Goal: Task Accomplishment & Management: Manage account settings

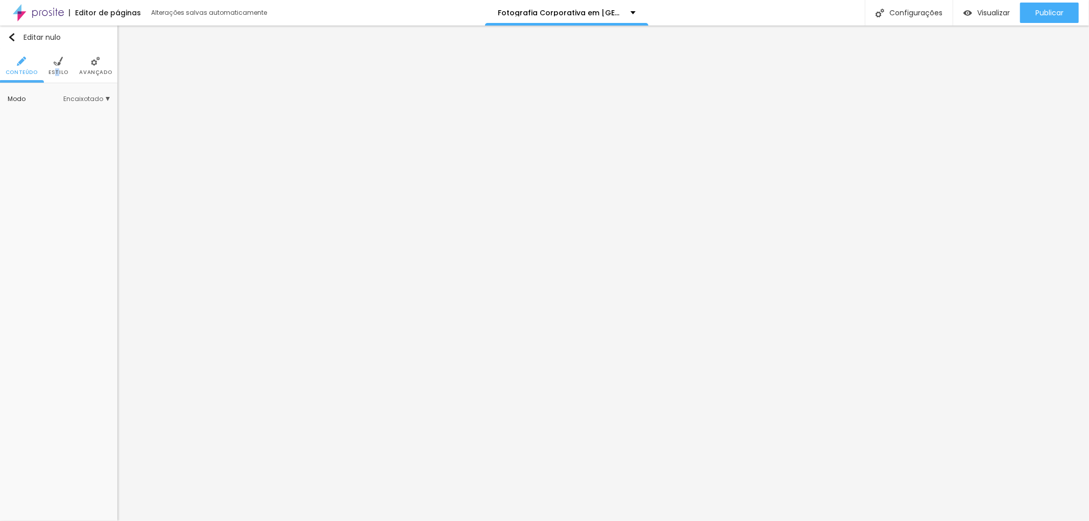
click at [57, 68] on font "Estilo" at bounding box center [58, 72] width 20 height 8
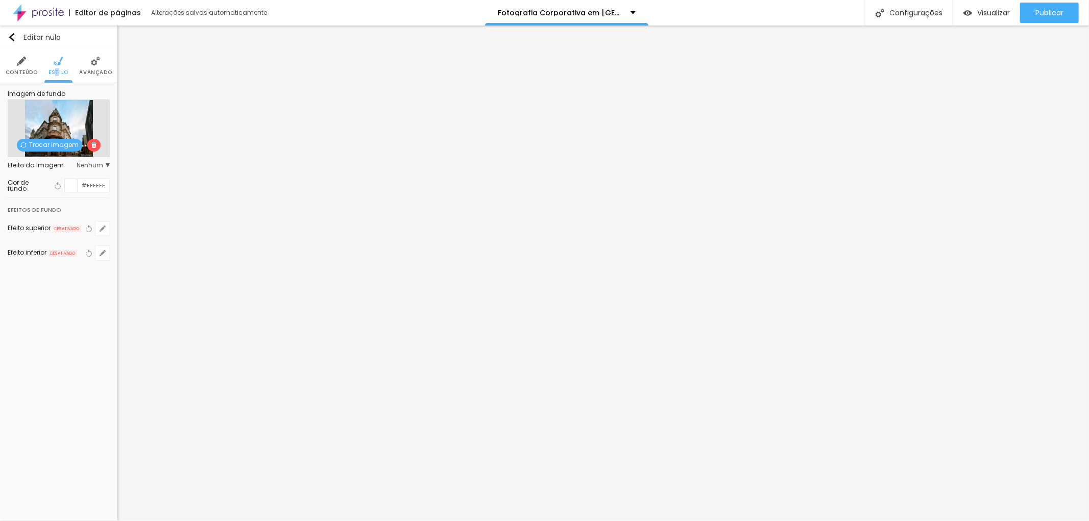
click at [99, 65] on img at bounding box center [95, 61] width 9 height 9
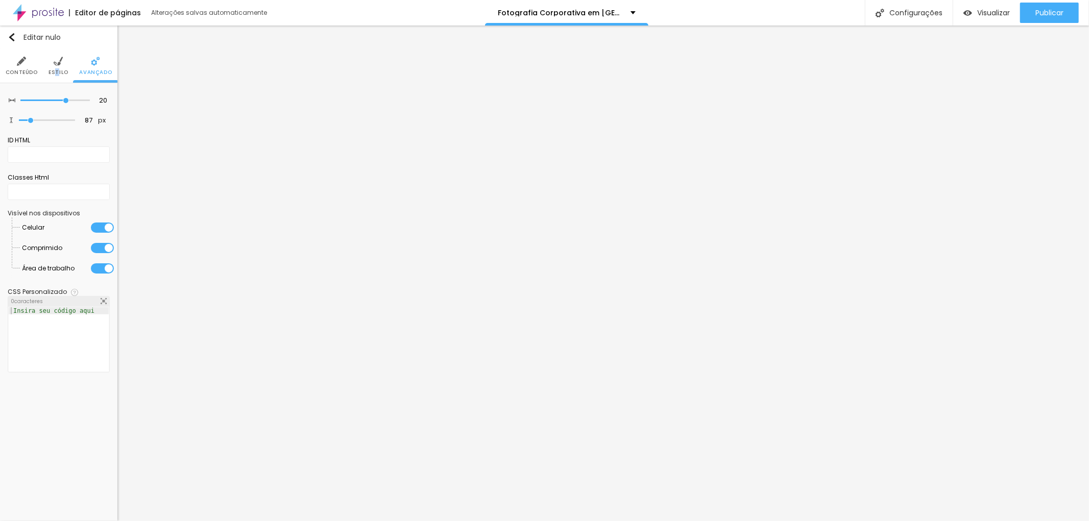
click at [57, 63] on img at bounding box center [58, 61] width 9 height 9
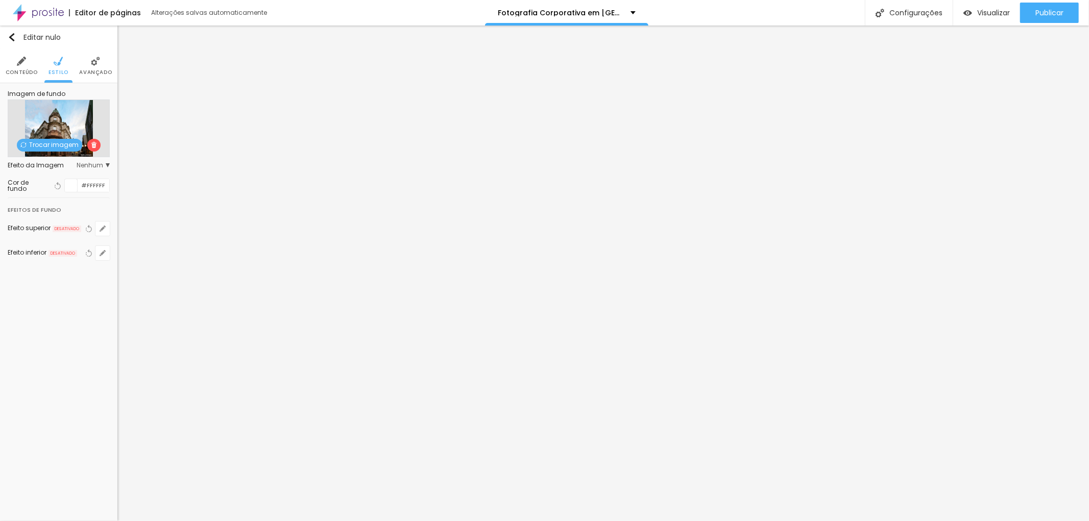
click at [12, 67] on li "Conteúdo" at bounding box center [22, 66] width 32 height 34
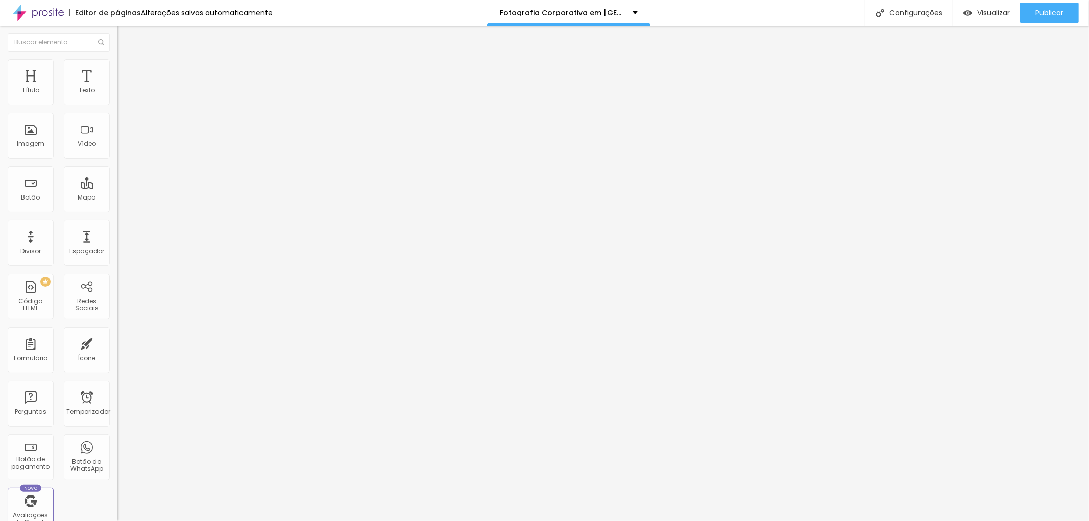
click at [117, 68] on li "Estilo" at bounding box center [175, 64] width 117 height 10
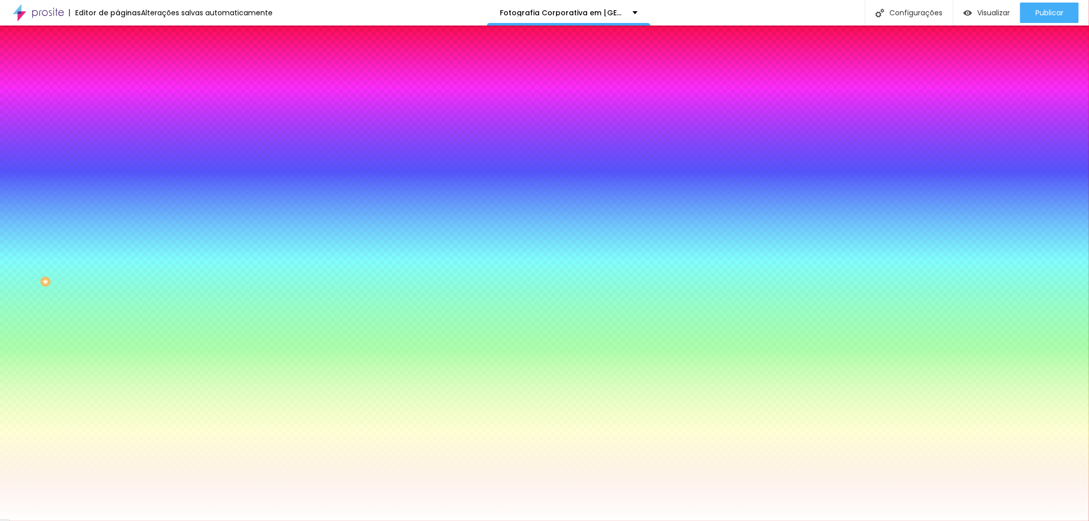
click at [117, 106] on span "Nenhum" at bounding box center [130, 101] width 27 height 9
click at [117, 122] on font "Paralaxe" at bounding box center [130, 117] width 27 height 9
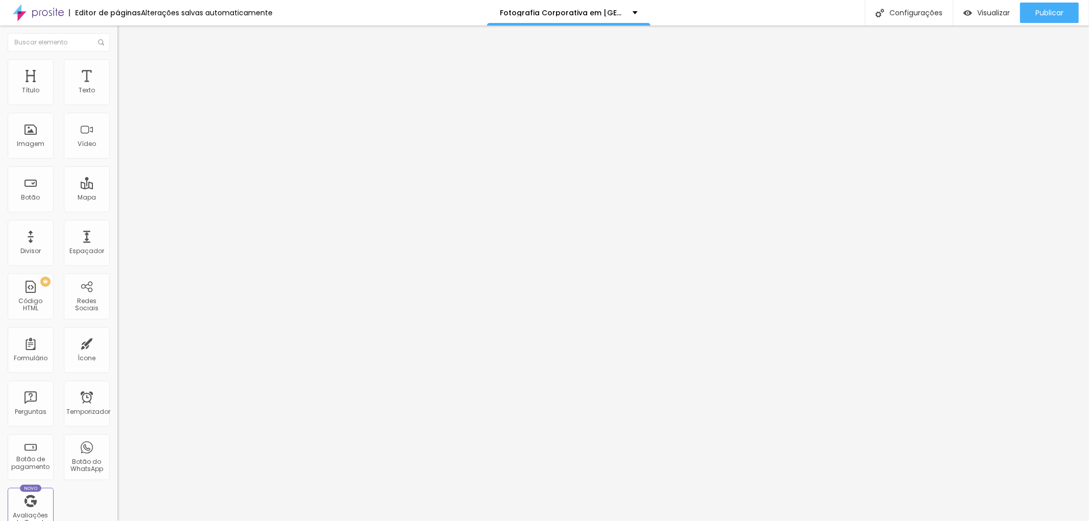
click at [117, 160] on span "Original" at bounding box center [129, 155] width 24 height 9
click at [117, 166] on span "Cinema" at bounding box center [130, 161] width 26 height 9
click at [127, 72] on font "Avançado" at bounding box center [144, 76] width 34 height 9
click at [1039, 11] on font "Publicar" at bounding box center [1049, 13] width 28 height 10
click at [1057, 8] on font "Publicar" at bounding box center [1049, 13] width 28 height 10
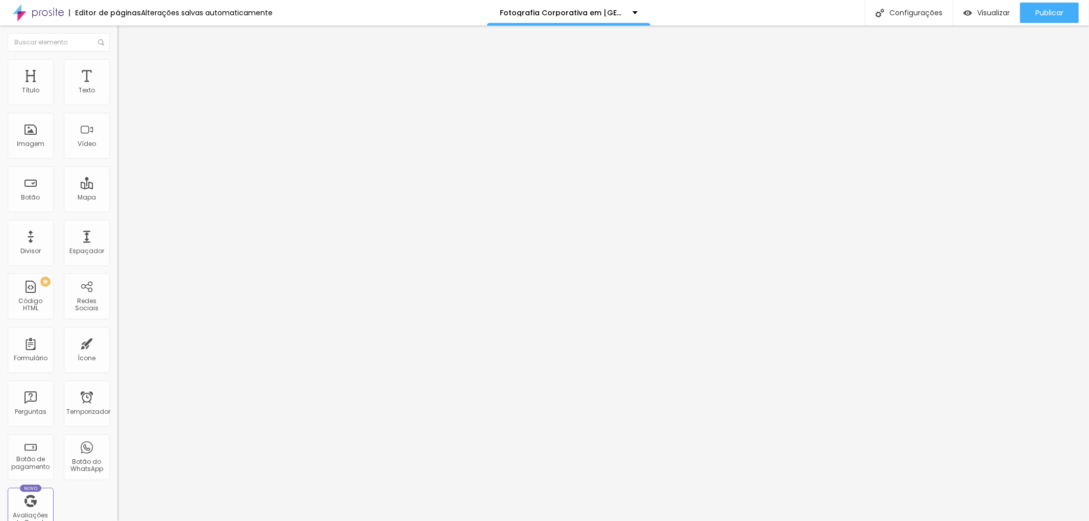
click at [127, 69] on font "Estilo" at bounding box center [135, 66] width 16 height 9
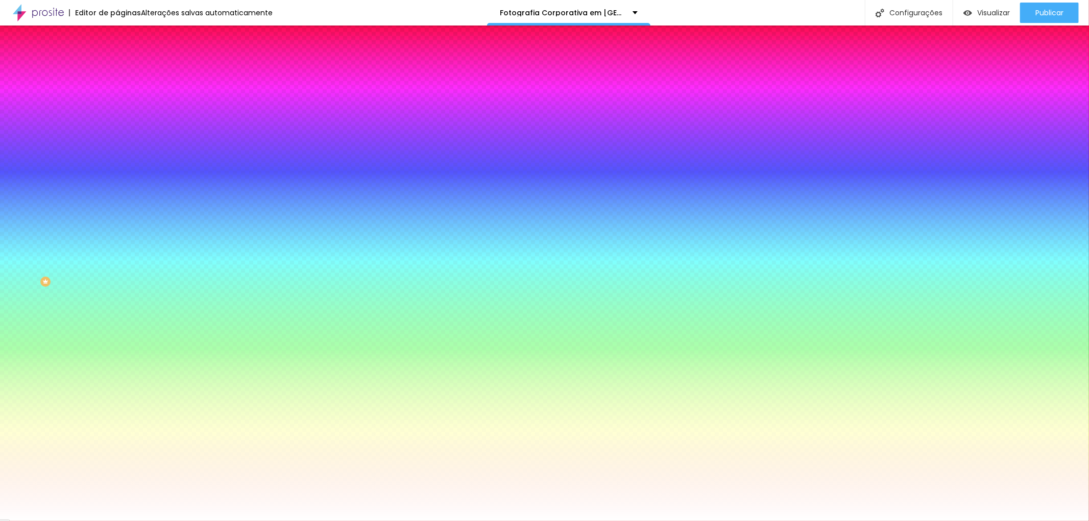
click at [117, 106] on span "Paralaxe" at bounding box center [130, 101] width 27 height 9
click at [117, 69] on li "Avançado" at bounding box center [175, 74] width 117 height 10
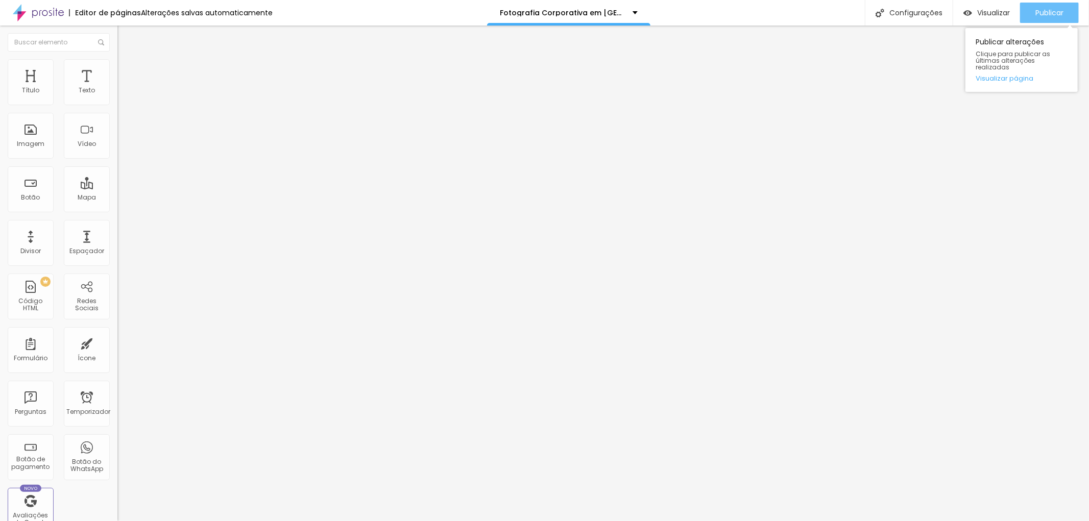
click at [1026, 7] on button "Publicar" at bounding box center [1049, 13] width 59 height 20
click at [117, 67] on li "Estilo" at bounding box center [175, 64] width 117 height 10
click at [117, 69] on li "Avançado" at bounding box center [175, 74] width 117 height 10
type input "12"
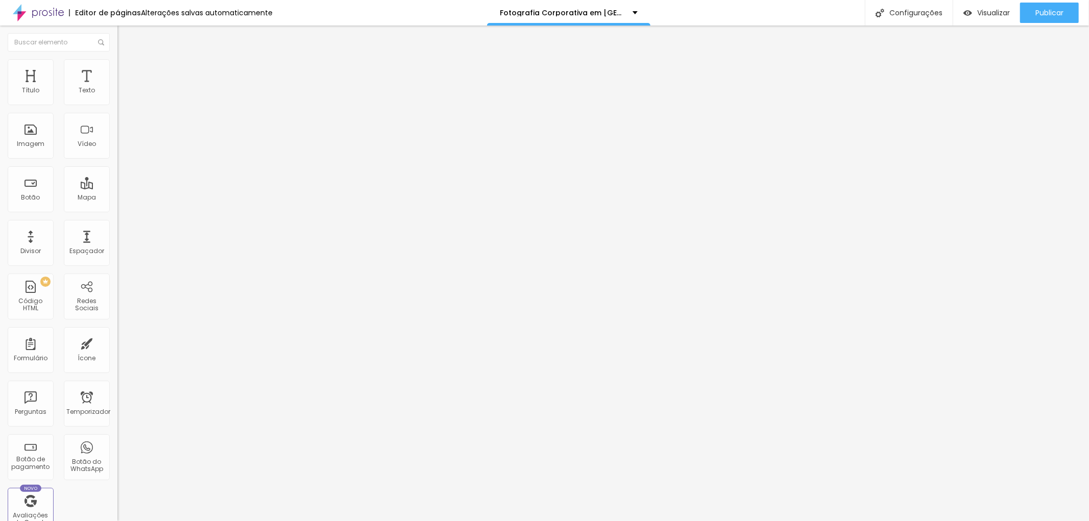
type input "7"
type input "6"
type input "7"
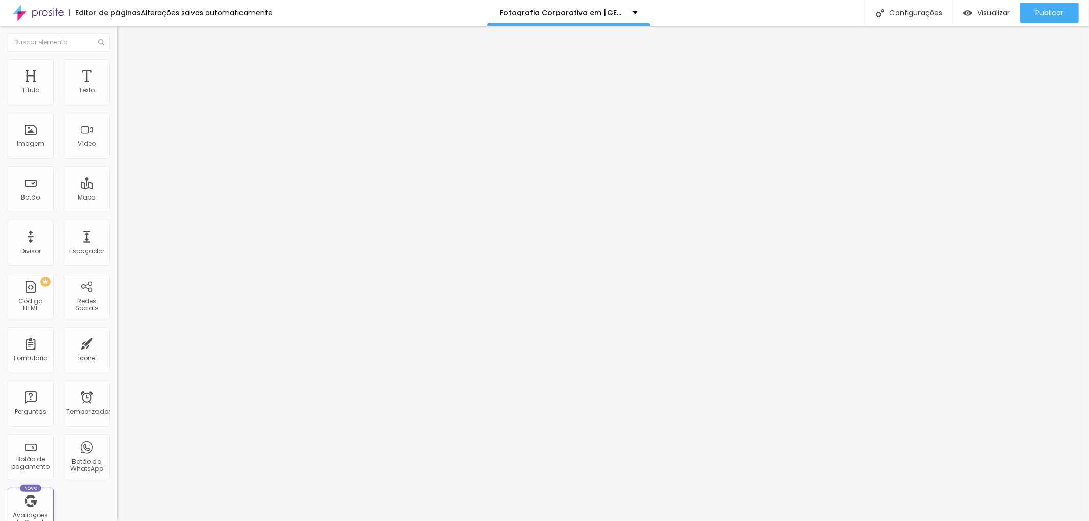
type input "7"
type input "8"
type input "9"
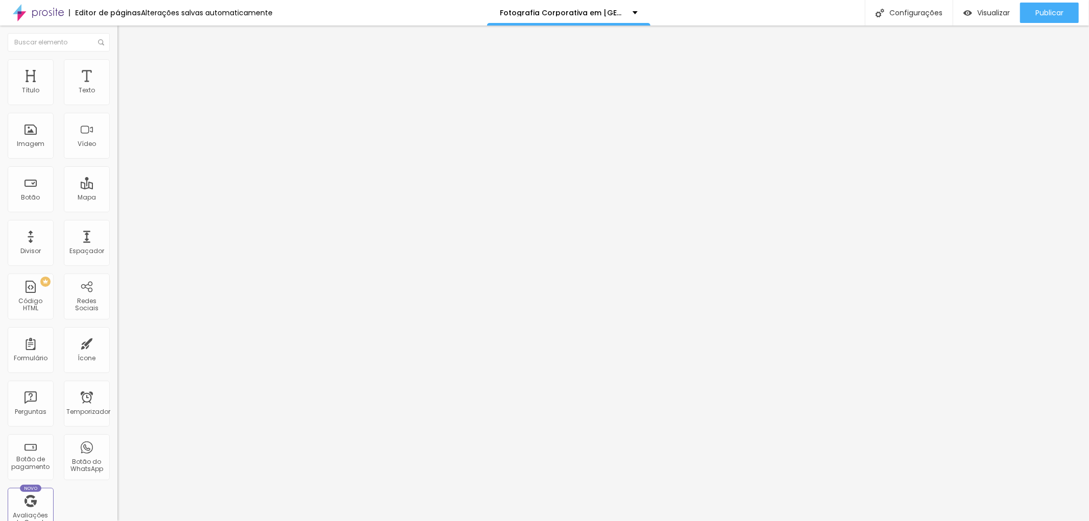
type input "11"
type input "12"
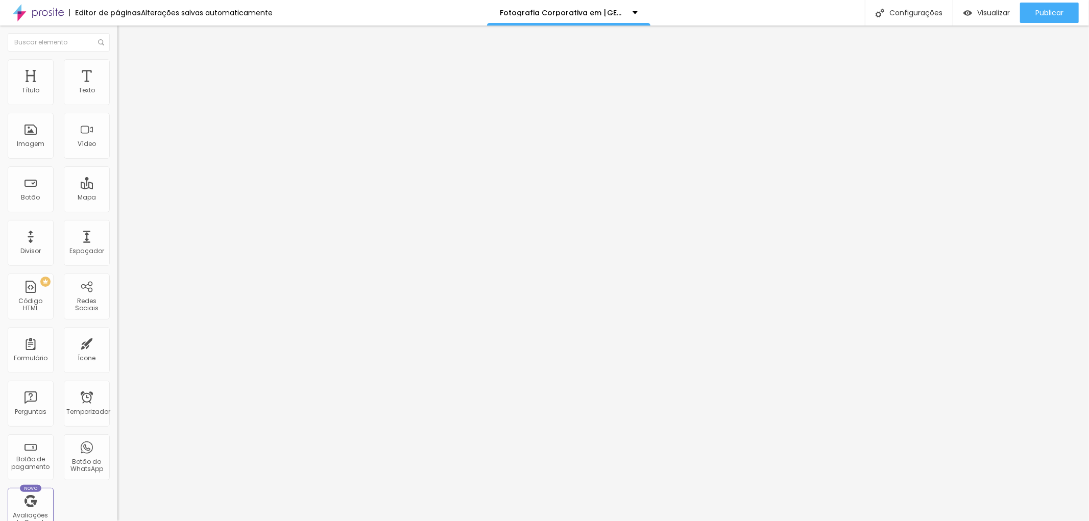
click at [117, 198] on input "range" at bounding box center [150, 202] width 66 height 8
type input "9"
type input "7"
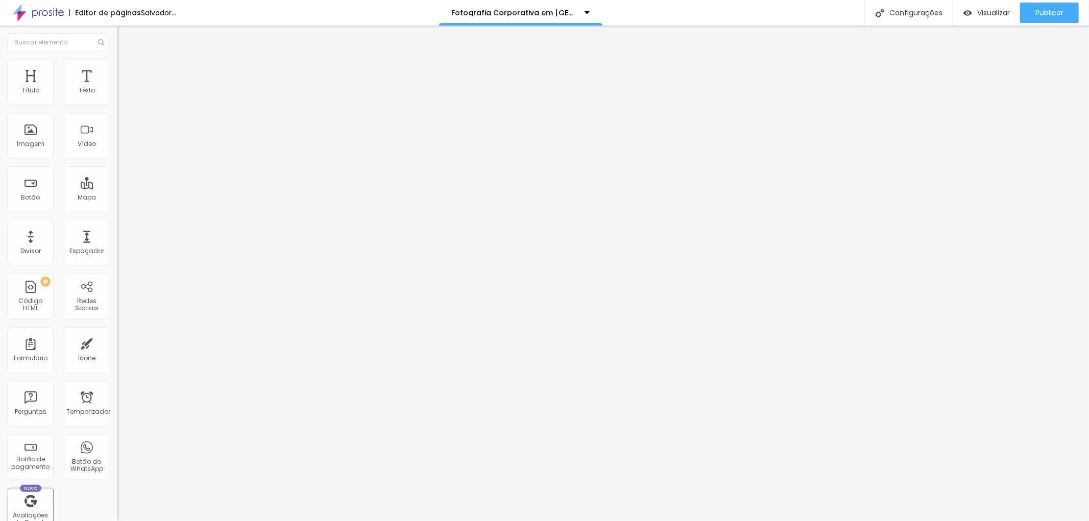
type input "3"
type input "2"
type input "0"
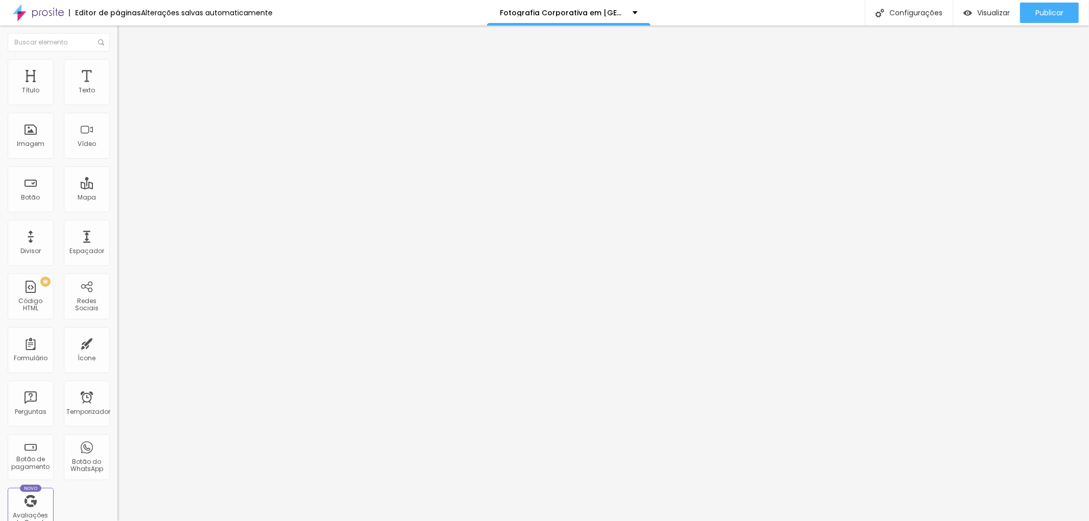
type input "0"
drag, startPoint x: 29, startPoint y: 120, endPoint x: 12, endPoint y: 116, distance: 17.8
type input "0"
click at [117, 342] on input "range" at bounding box center [150, 346] width 66 height 8
click at [121, 95] on icon "button" at bounding box center [124, 92] width 6 height 6
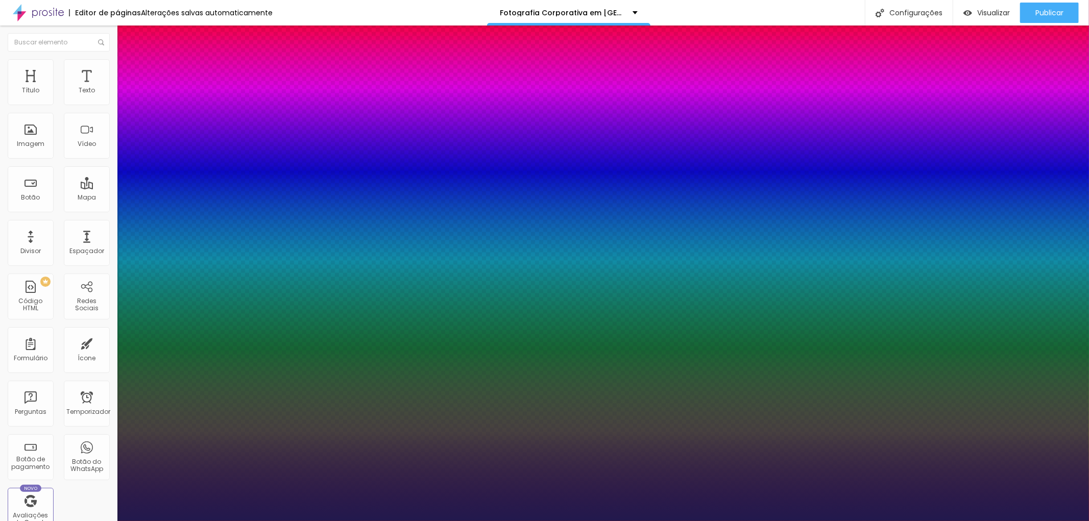
type input "1"
type input "1.2"
type input "1"
type input "1.1"
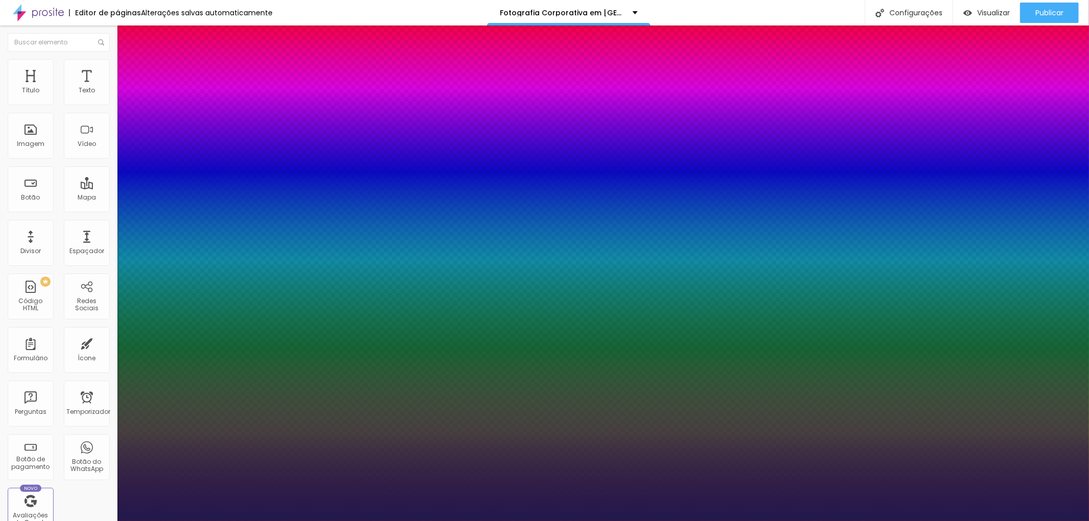
type input "1.1"
type input "1"
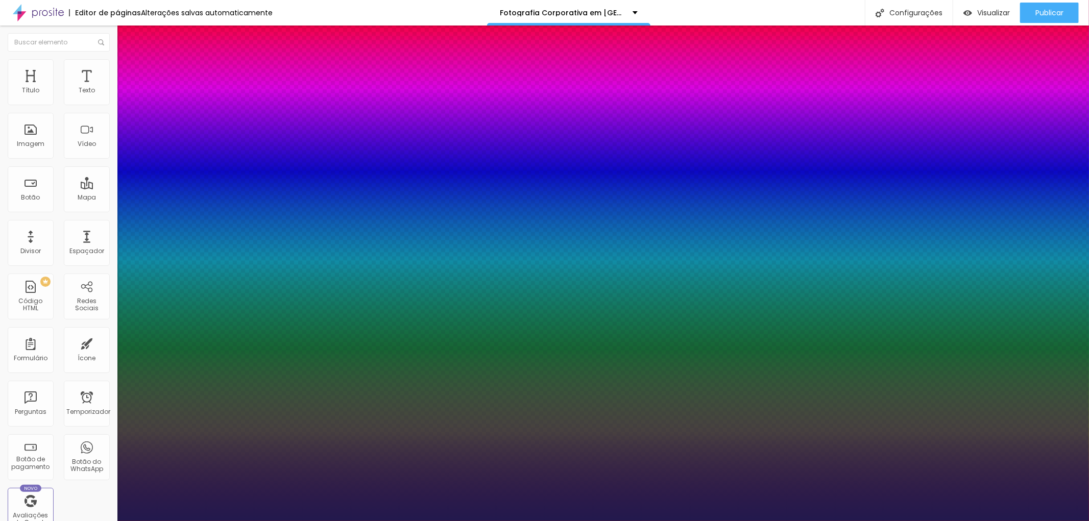
type input "0.9"
type input "1"
type input "0.8"
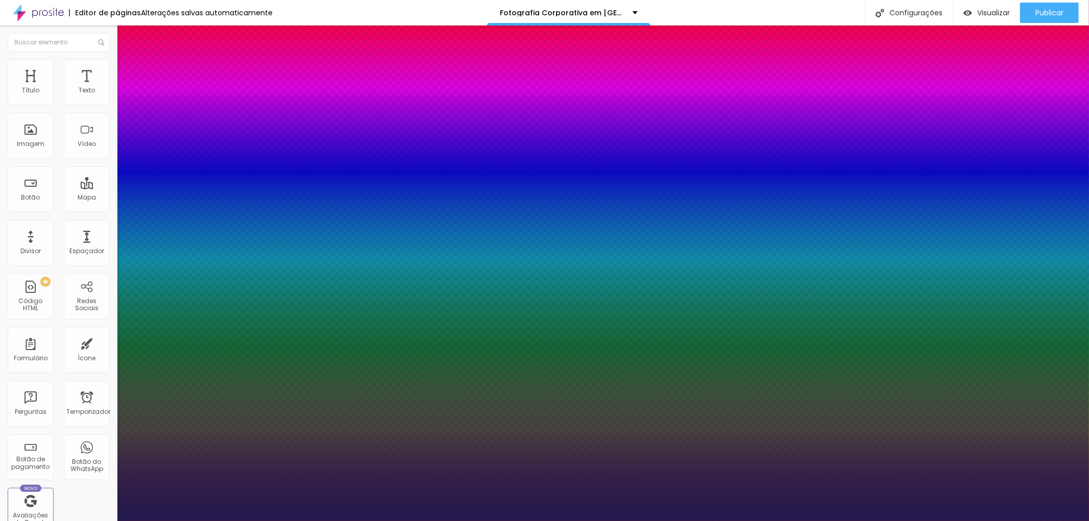
type input "1"
type input "0.7"
type input "1"
type input "0.6"
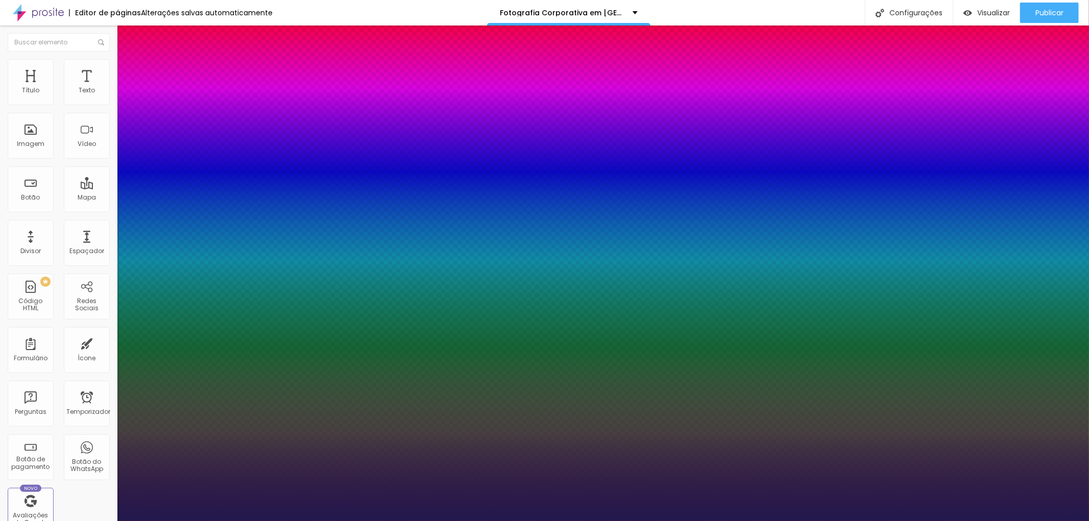
type input "0.6"
type input "1"
type input "0.5"
type input "1"
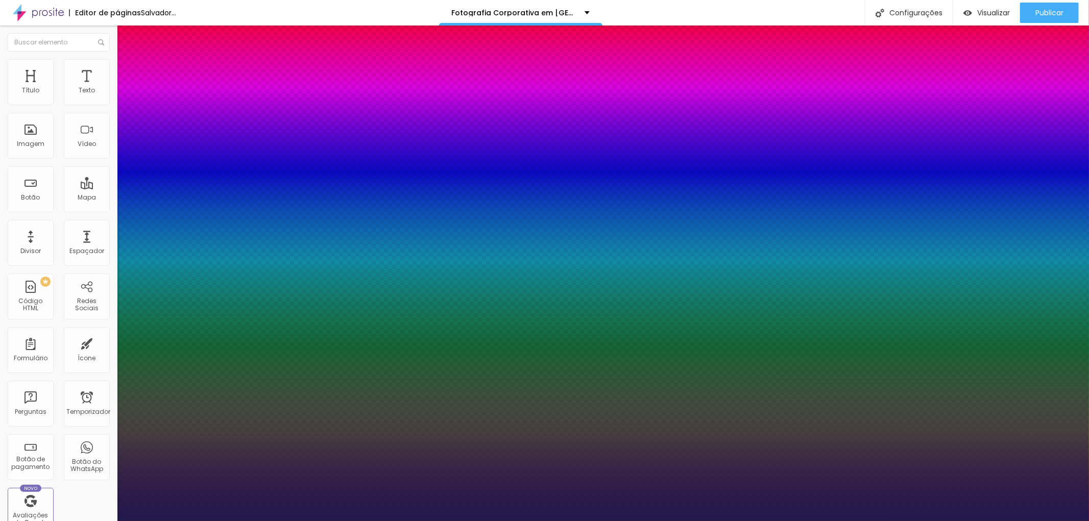
drag, startPoint x: 169, startPoint y: 245, endPoint x: 120, endPoint y: 243, distance: 49.5
type input "0.5"
type input "1"
click at [1028, 521] on div at bounding box center [544, 521] width 1089 height 0
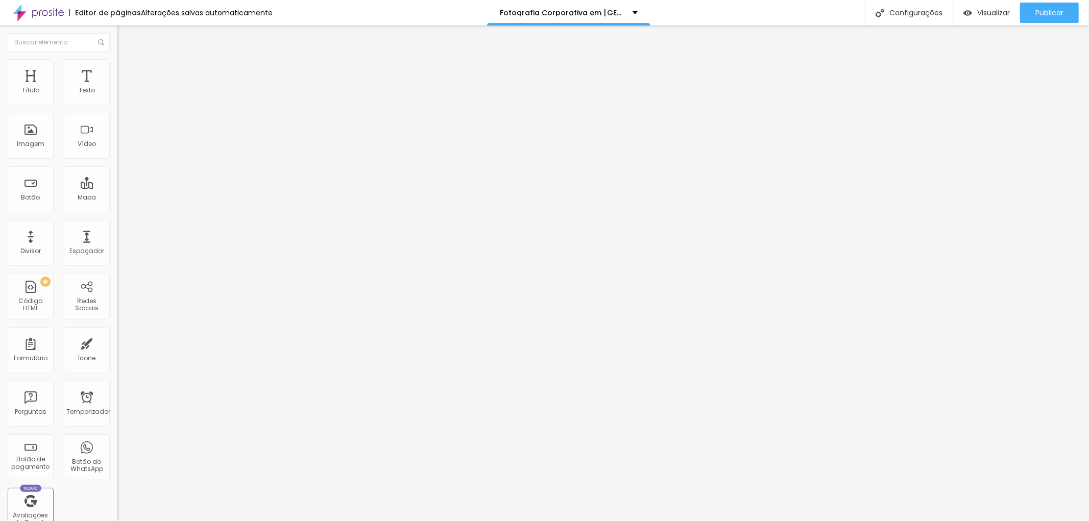
click at [121, 95] on icon "button" at bounding box center [124, 92] width 6 height 6
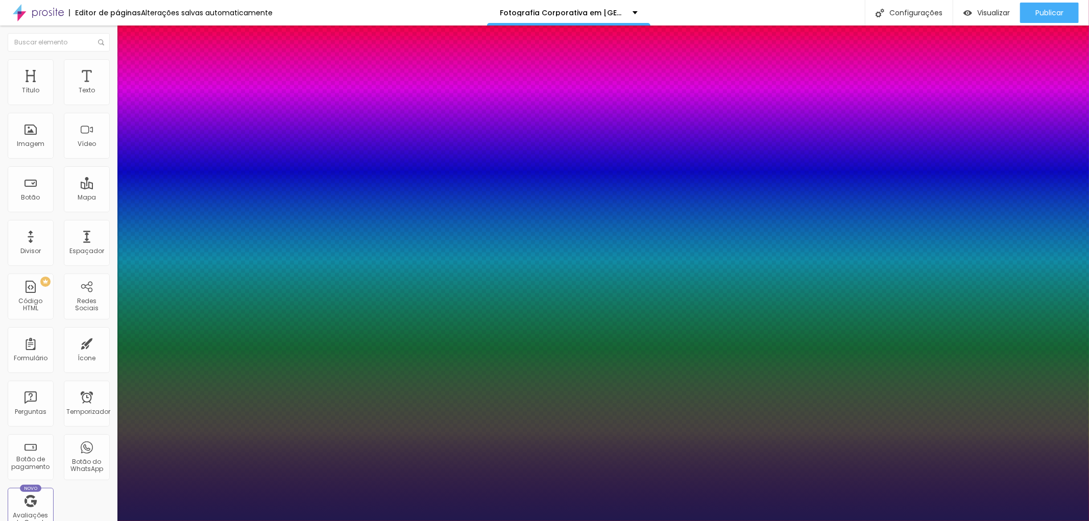
type input "1"
type input "1.2"
type input "1"
type input "1.1"
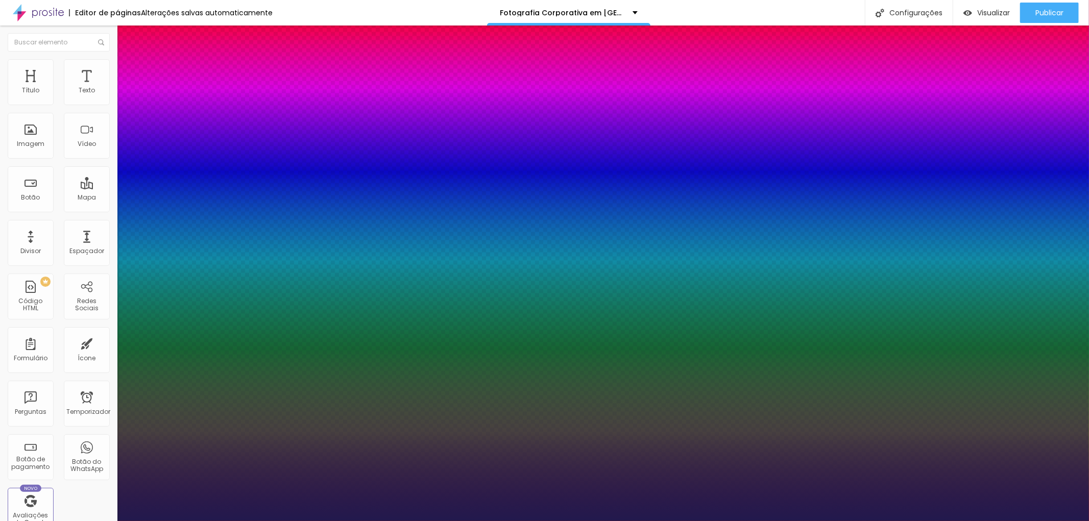
type input "1.1"
type input "1"
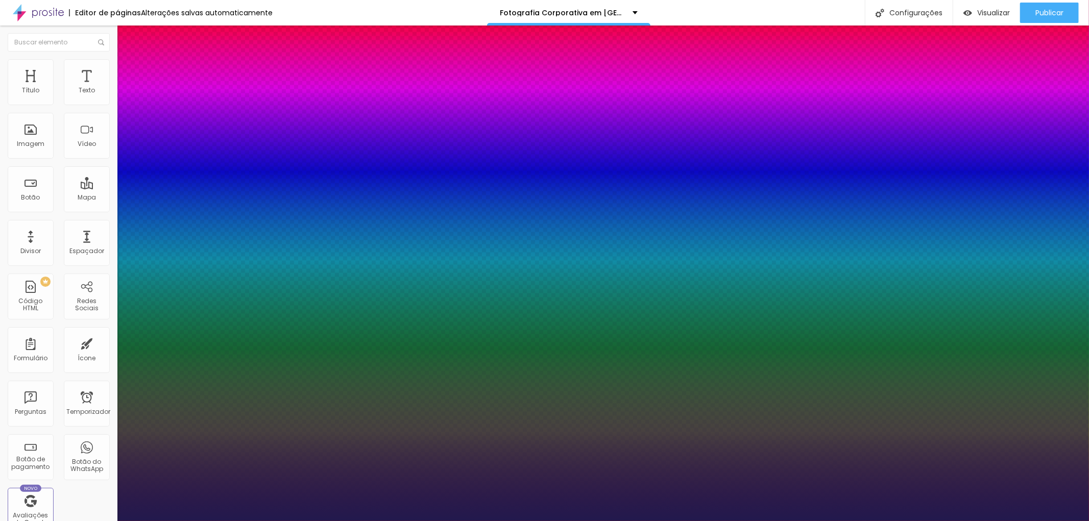
type input "0.9"
type input "1"
type input "0.8"
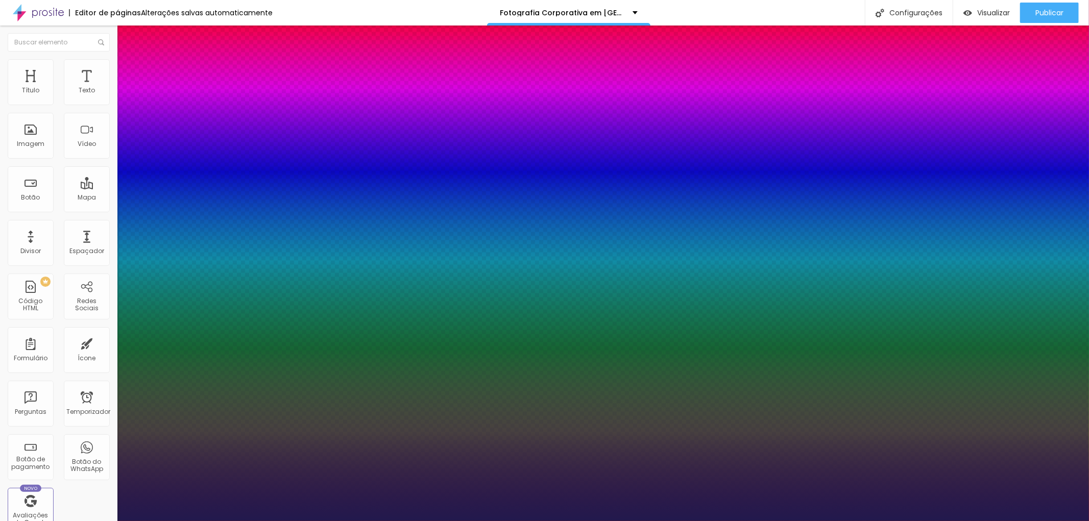
type input "1"
type input "0.7"
type input "1"
type input "0.6"
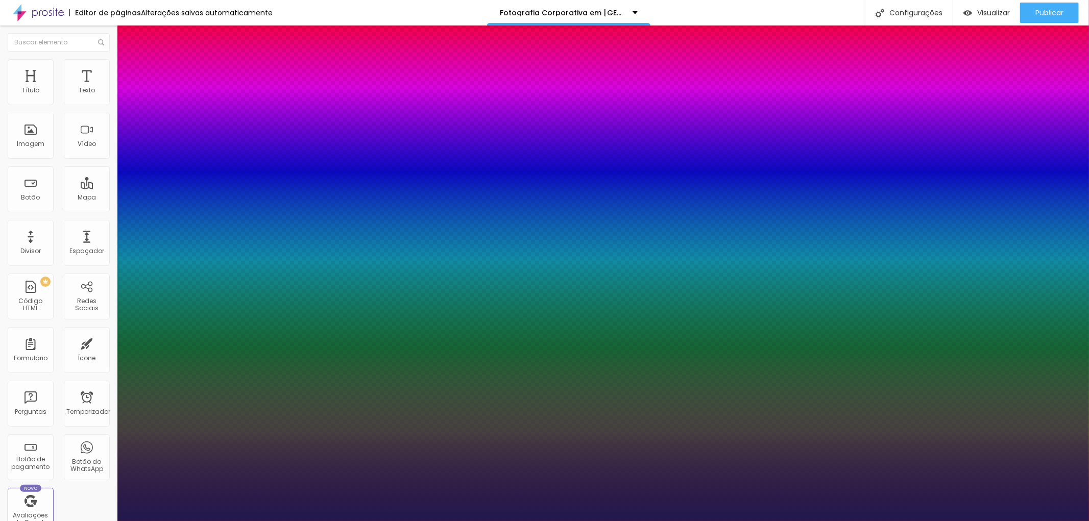
type input "0.6"
type input "1"
type input "0.5"
type input "1"
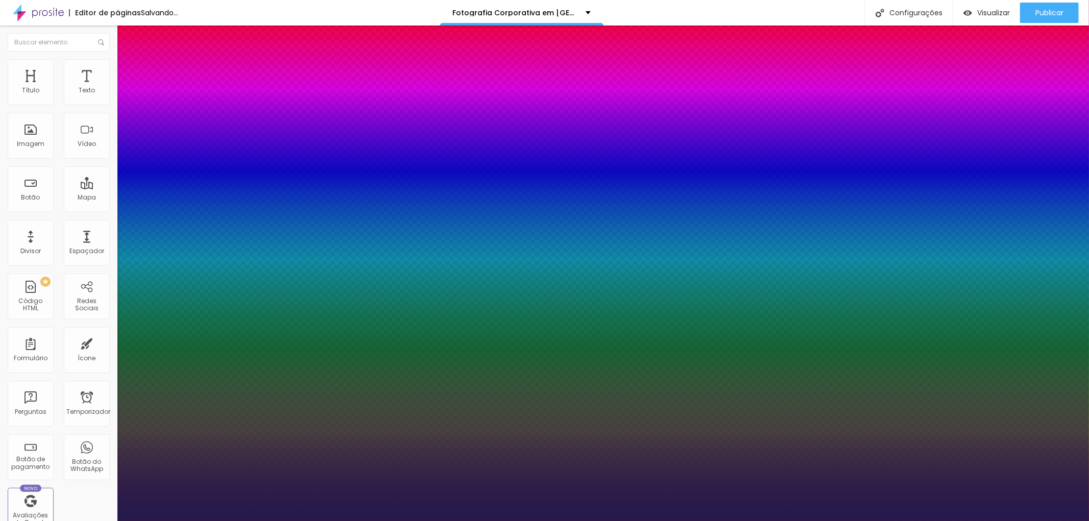
drag, startPoint x: 168, startPoint y: 245, endPoint x: 133, endPoint y: 247, distance: 35.2
type input "0.5"
type input "1"
click at [697, 521] on div at bounding box center [544, 521] width 1089 height 0
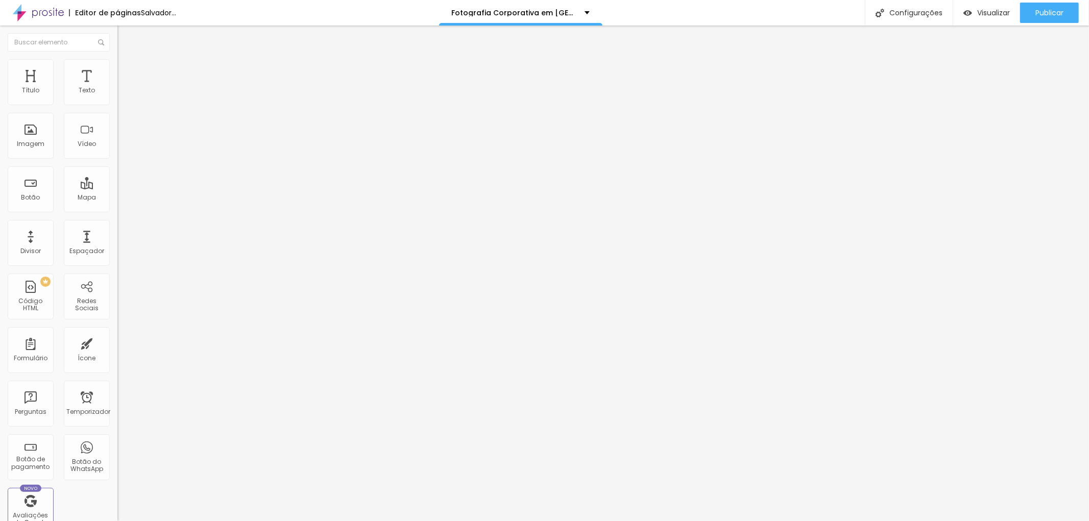
click at [117, 66] on li "Estilo" at bounding box center [175, 64] width 117 height 10
click at [127, 72] on font "Avançado" at bounding box center [144, 76] width 34 height 9
type input "9"
type input "6"
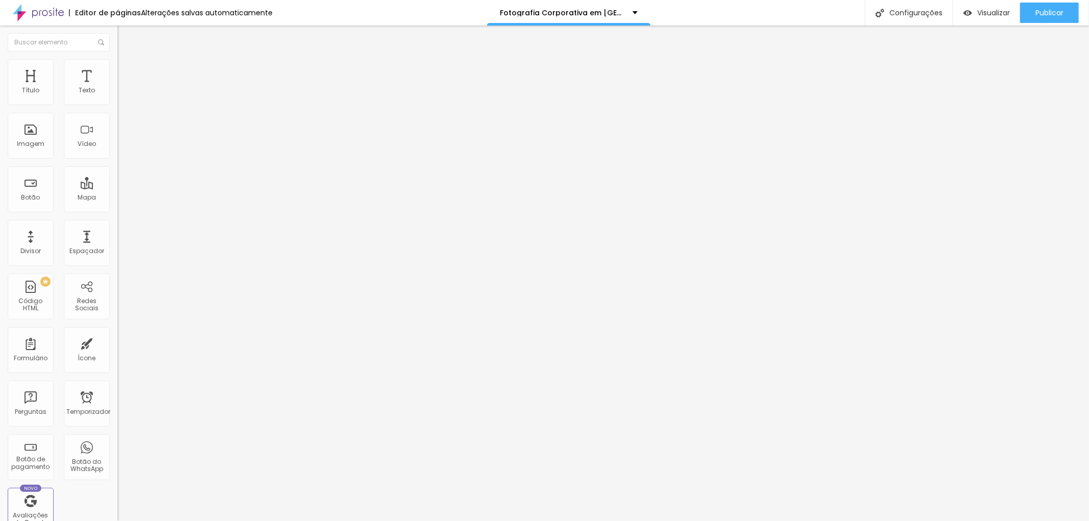
type input "6"
type input "0"
drag, startPoint x: 31, startPoint y: 120, endPoint x: 11, endPoint y: 119, distance: 20.4
type input "0"
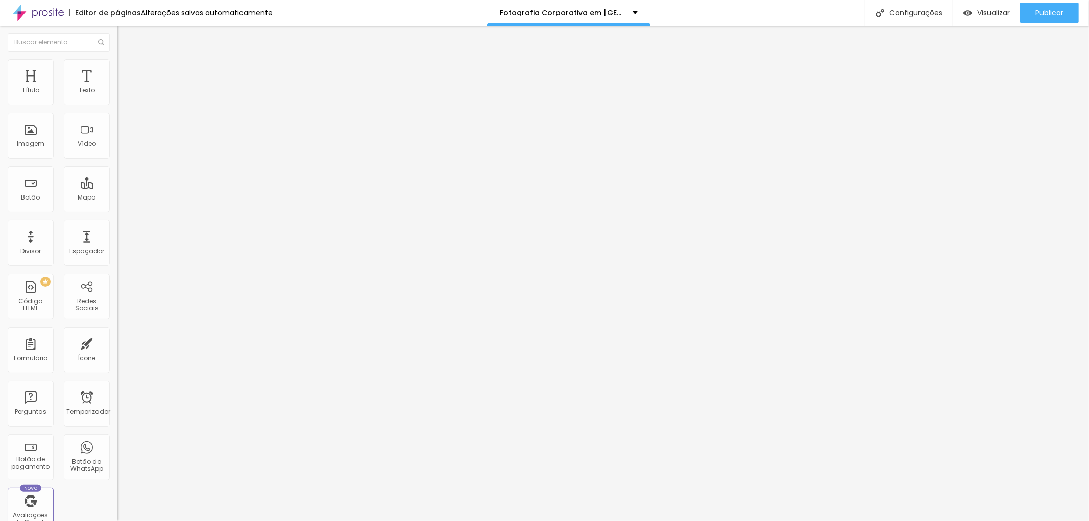
click at [117, 342] on input "range" at bounding box center [150, 346] width 66 height 8
click at [117, 87] on div "Trocar imagem" at bounding box center [175, 83] width 117 height 7
click at [117, 65] on img at bounding box center [121, 63] width 9 height 9
type input "95"
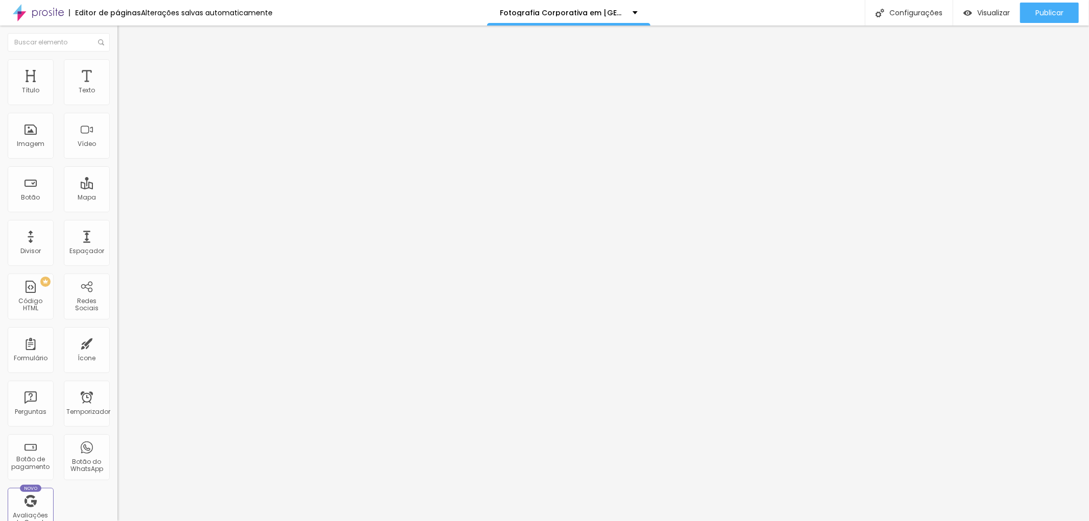
type input "90"
type input "85"
drag, startPoint x: 105, startPoint y: 110, endPoint x: 90, endPoint y: 108, distance: 14.4
type input "85"
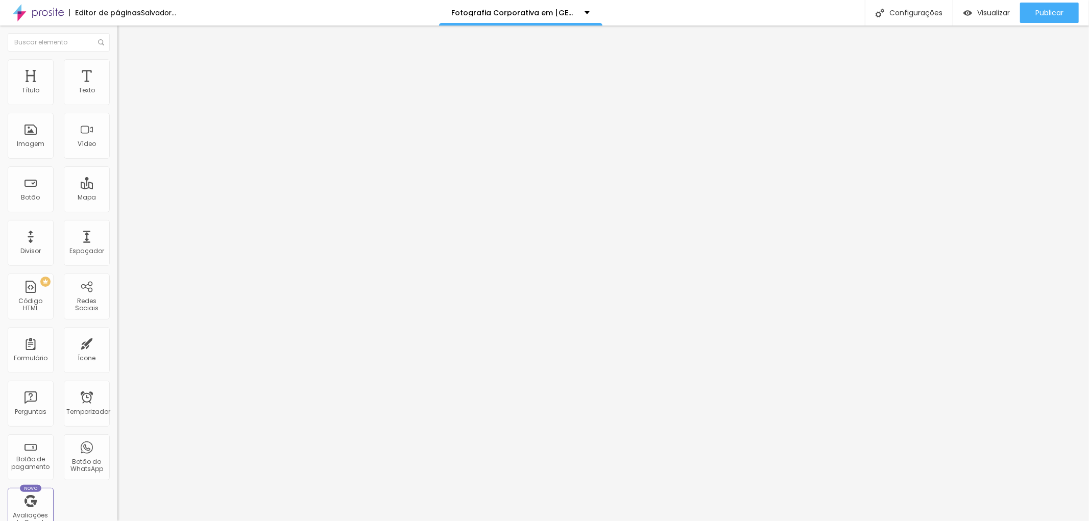
click at [117, 105] on input "range" at bounding box center [150, 100] width 66 height 8
click at [117, 67] on li "Estilo" at bounding box center [175, 64] width 117 height 10
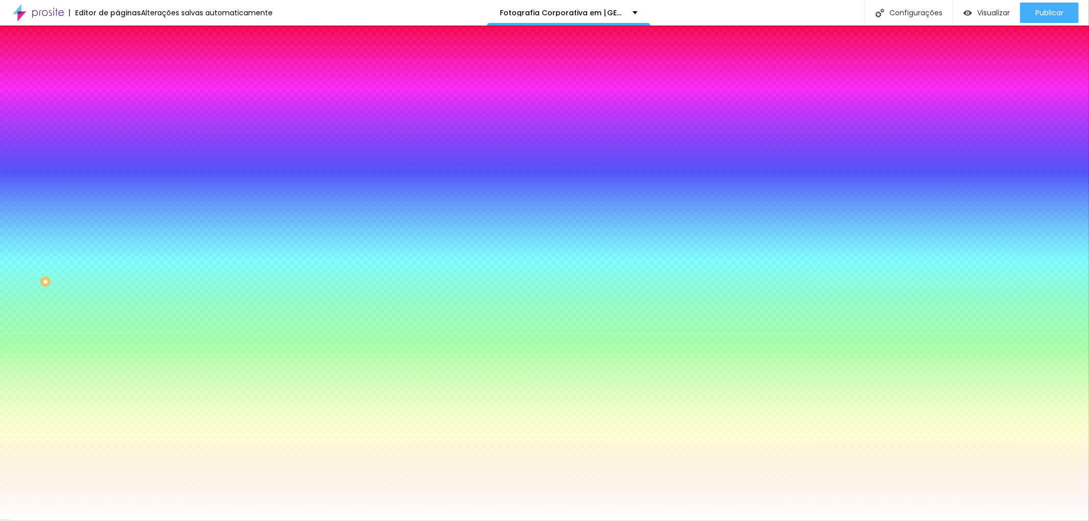
click at [117, 69] on img at bounding box center [121, 73] width 9 height 9
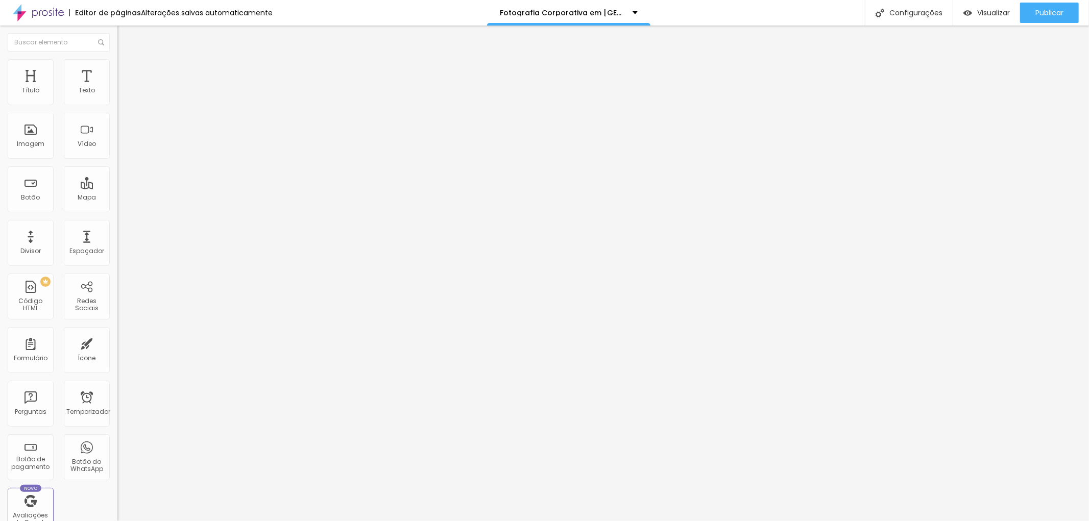
click at [117, 439] on div at bounding box center [175, 439] width 117 height 0
type input "93"
type input "122"
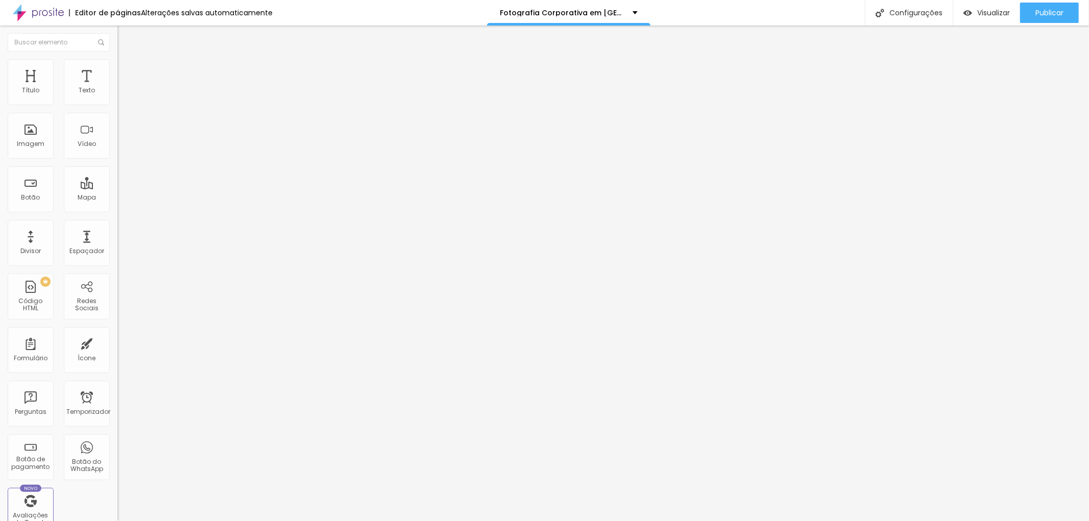
type input "122"
type input "128"
type input "140"
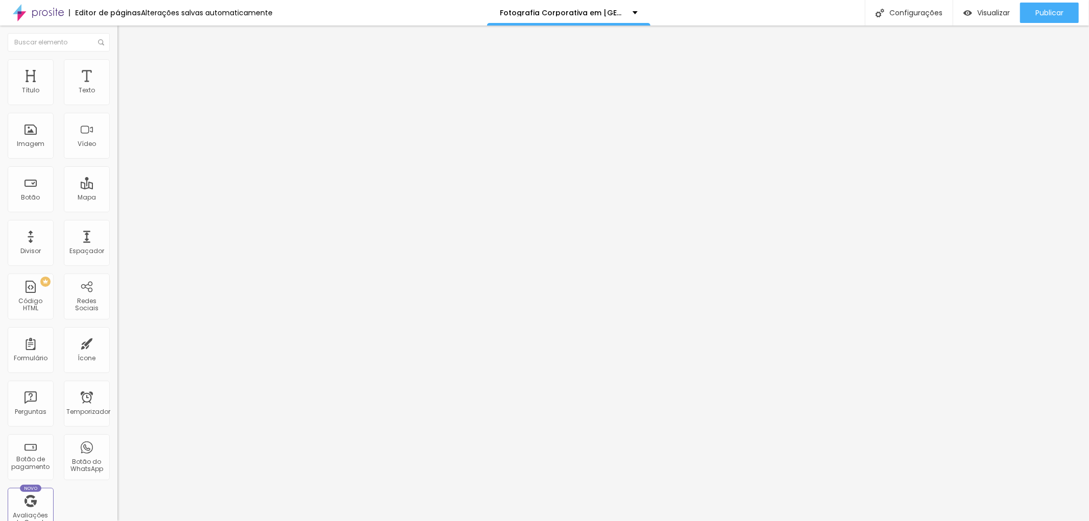
type input "122"
click at [117, 342] on input "range" at bounding box center [150, 346] width 66 height 8
click at [1057, 7] on div "Publicar" at bounding box center [1049, 13] width 28 height 20
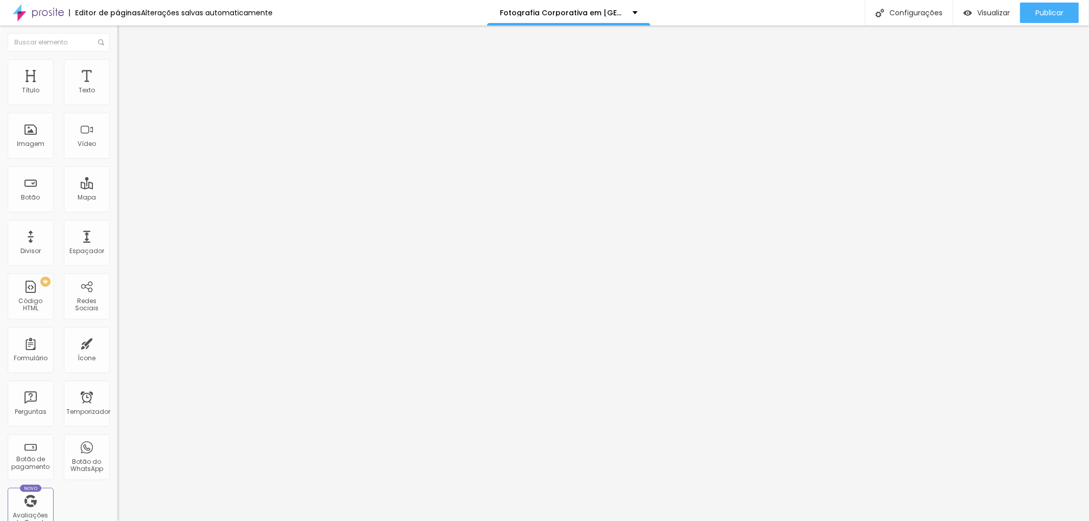
click at [121, 95] on icon "button" at bounding box center [124, 92] width 6 height 6
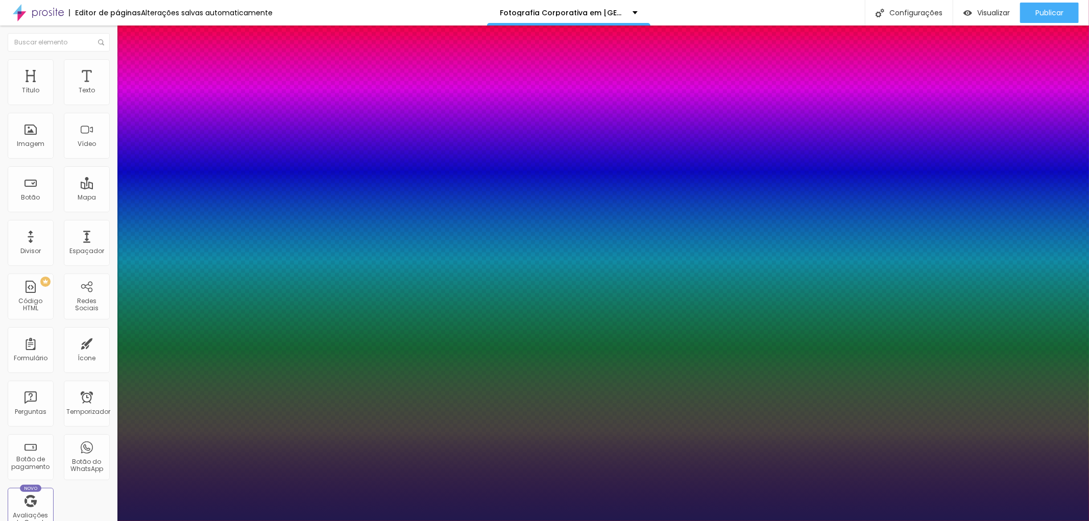
type input "1"
type input "20"
type input "1"
type input "18"
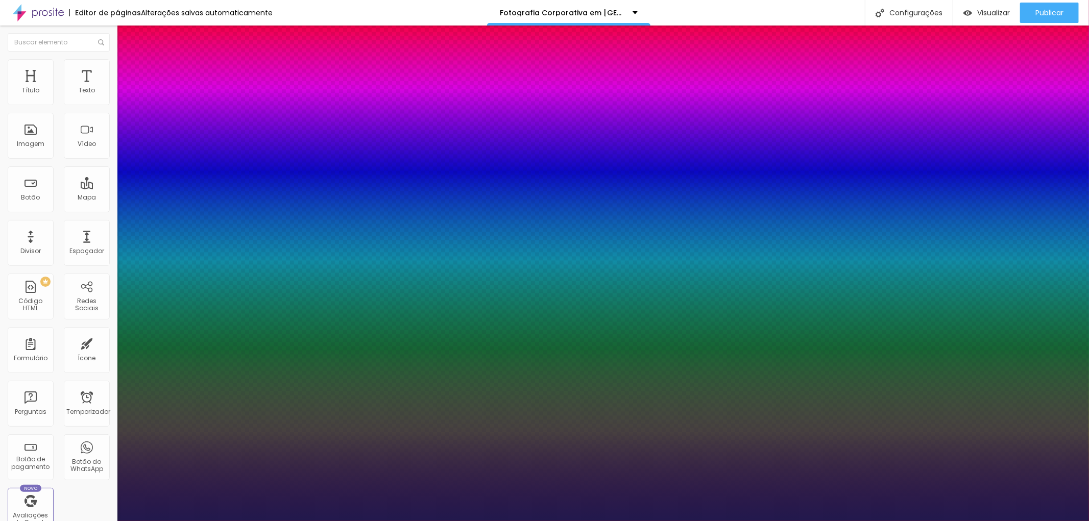
type input "18"
type input "1"
type input "17"
type input "1"
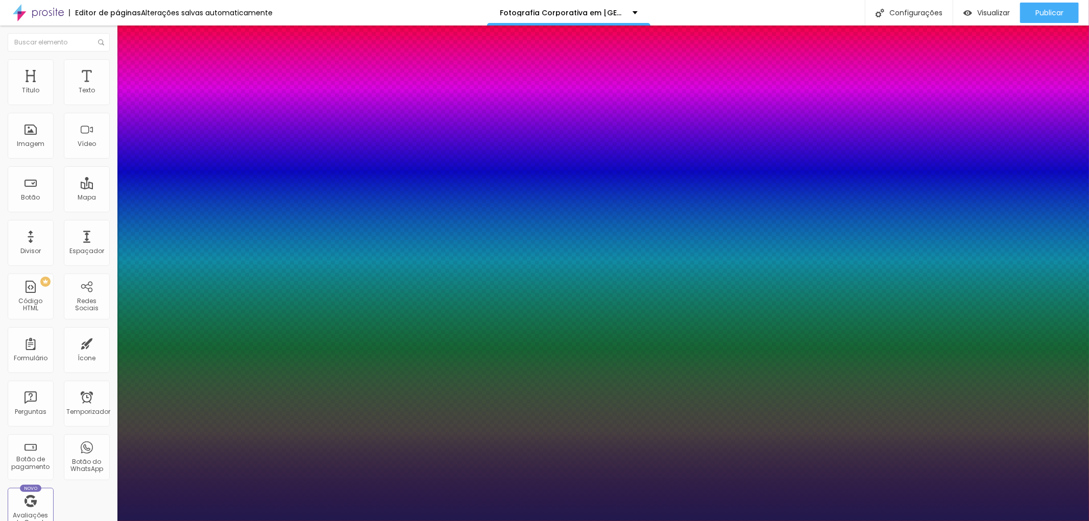
type input "18"
type input "1"
type input "19"
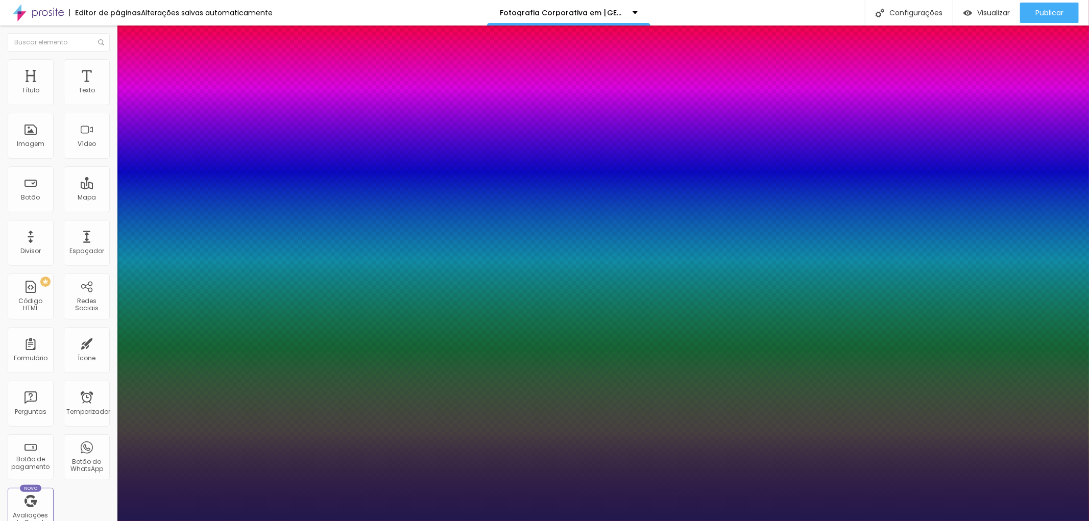
type input "1"
type input "20"
type input "1"
type input "20"
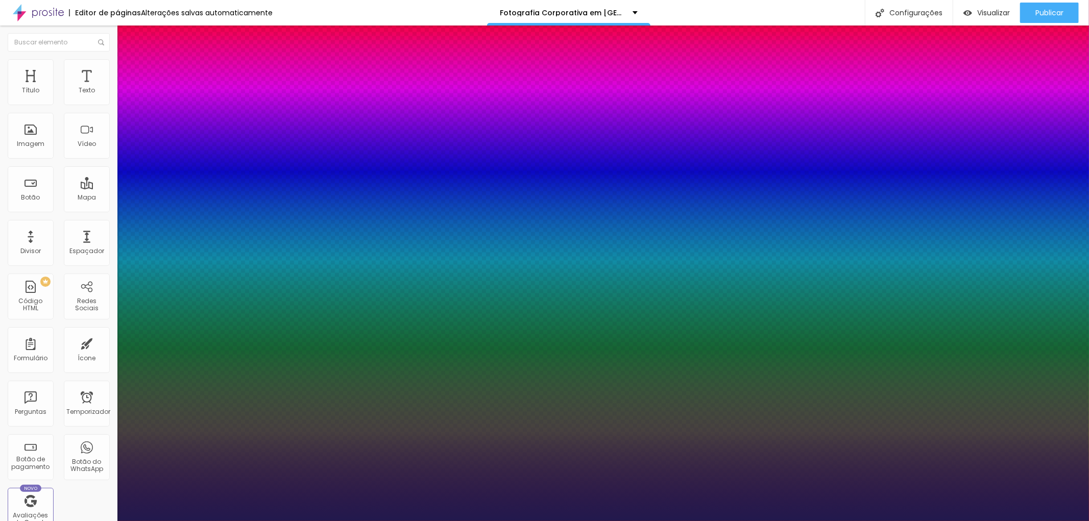
type input "1"
click at [1047, 521] on div at bounding box center [544, 521] width 1089 height 0
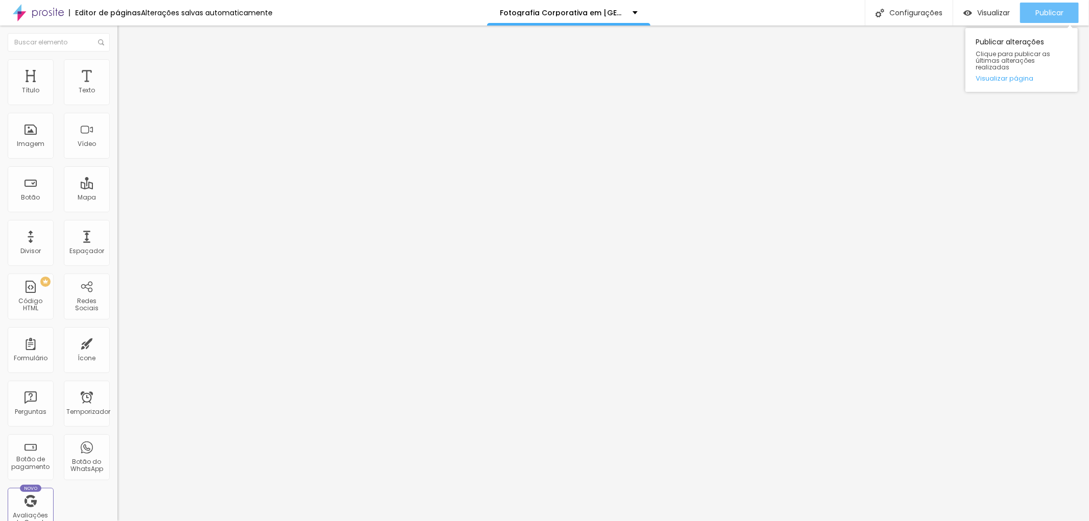
click at [1046, 13] on font "Publicar" at bounding box center [1049, 13] width 28 height 10
click at [122, 94] on icon "button" at bounding box center [124, 92] width 4 height 4
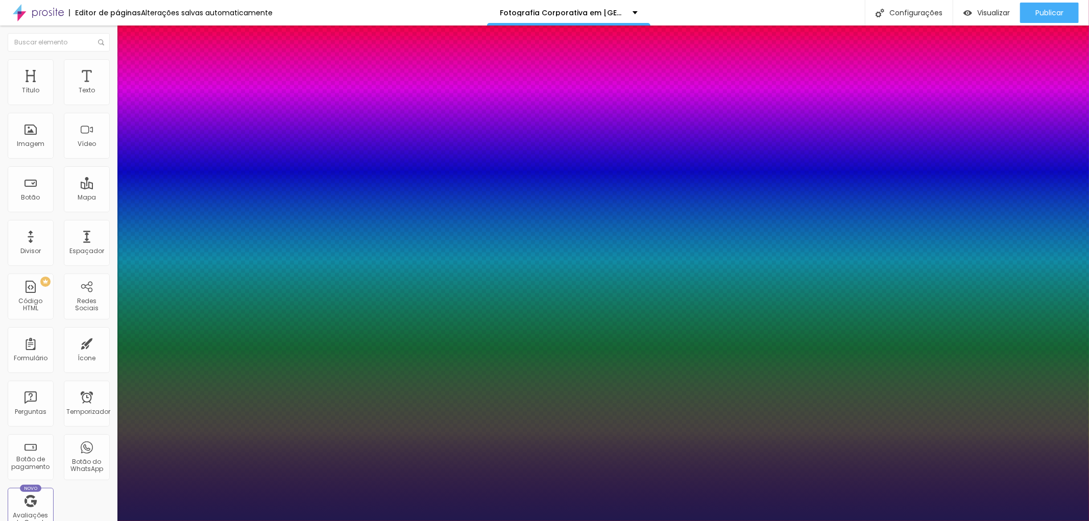
type input "1"
type input "15"
type input "1"
type input "18"
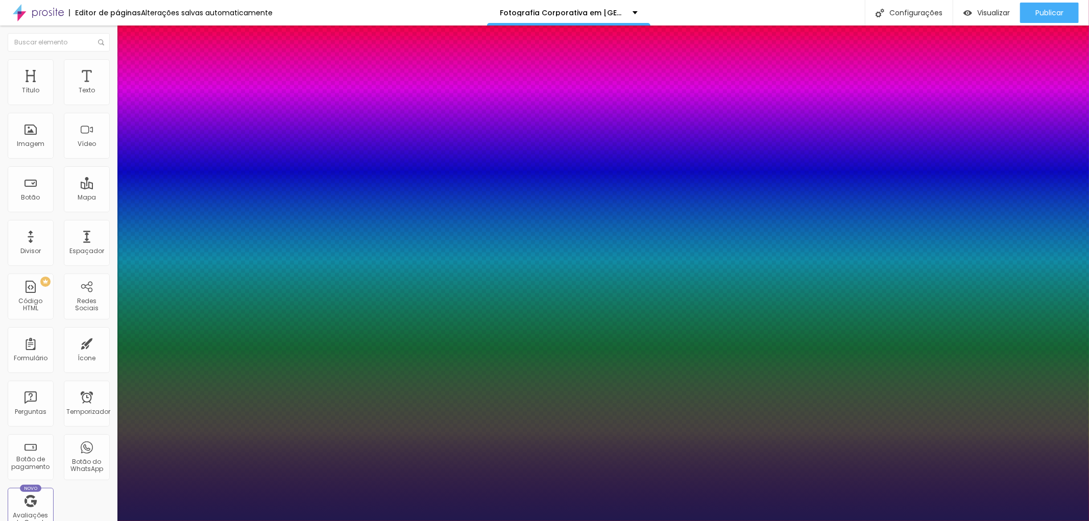
type input "18"
type input "1"
type input "19"
type input "1"
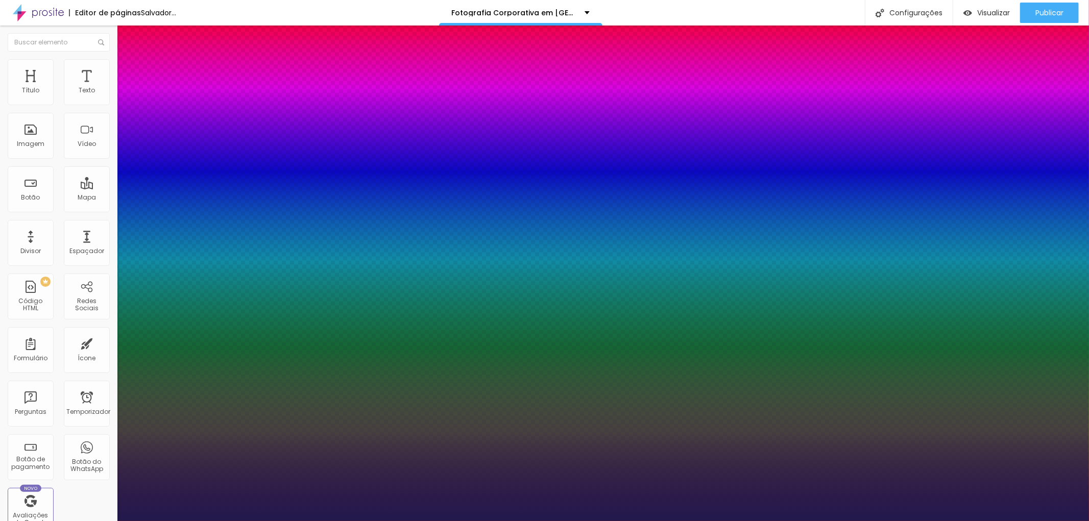
type input "20"
type input "1"
type input "21"
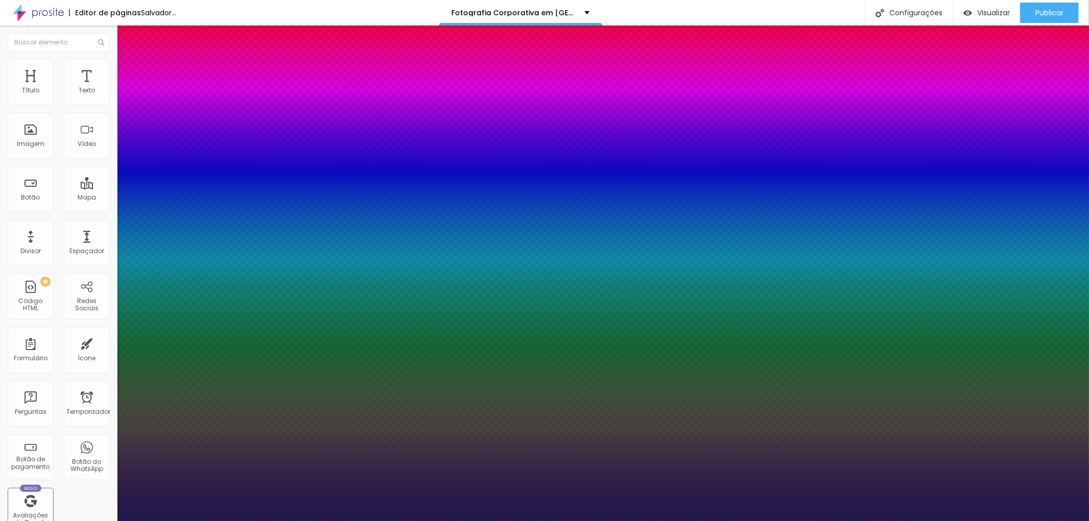
type input "1"
type input "23"
type input "1"
type input "24"
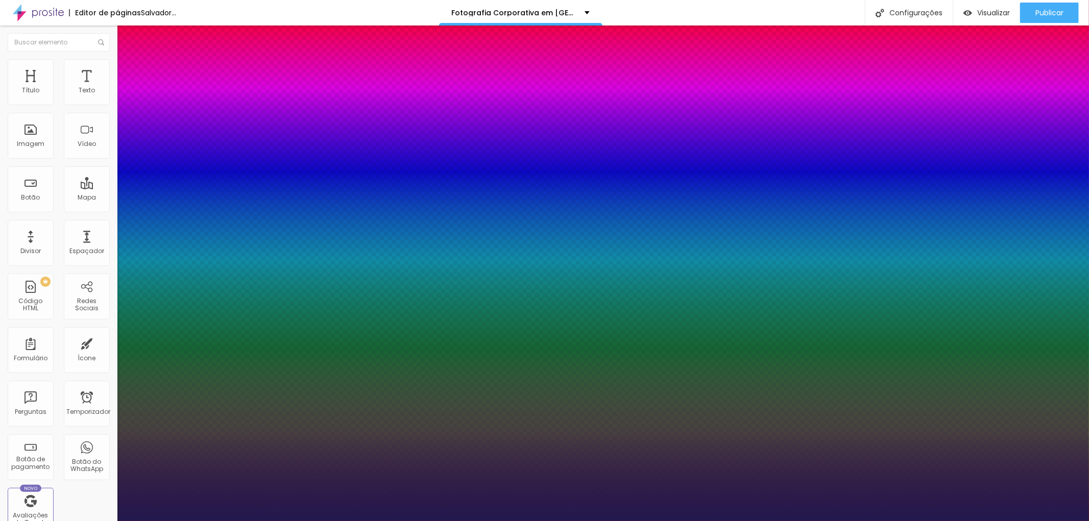
type input "24"
type input "1"
type input "23"
type input "1"
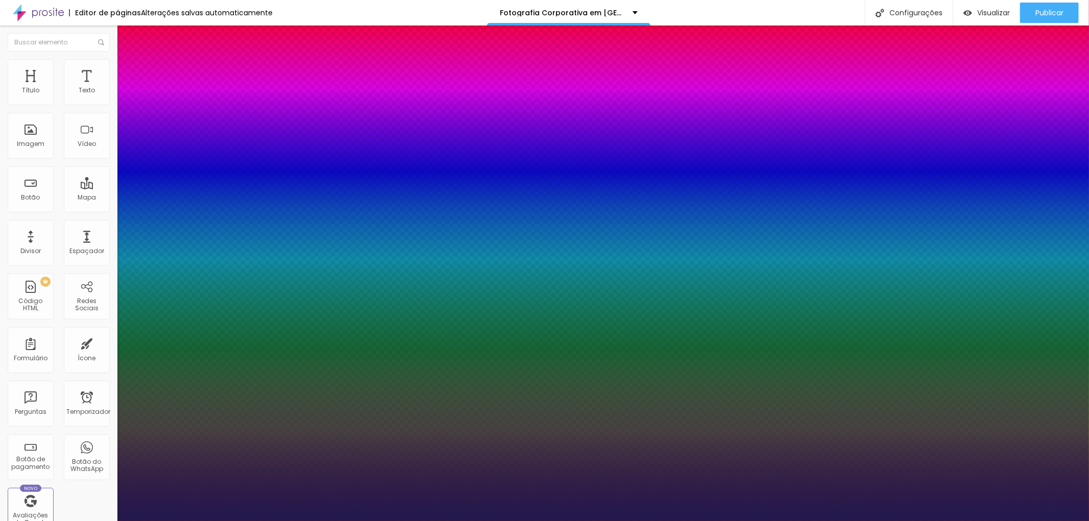
type input "22"
type input "1"
type input "21"
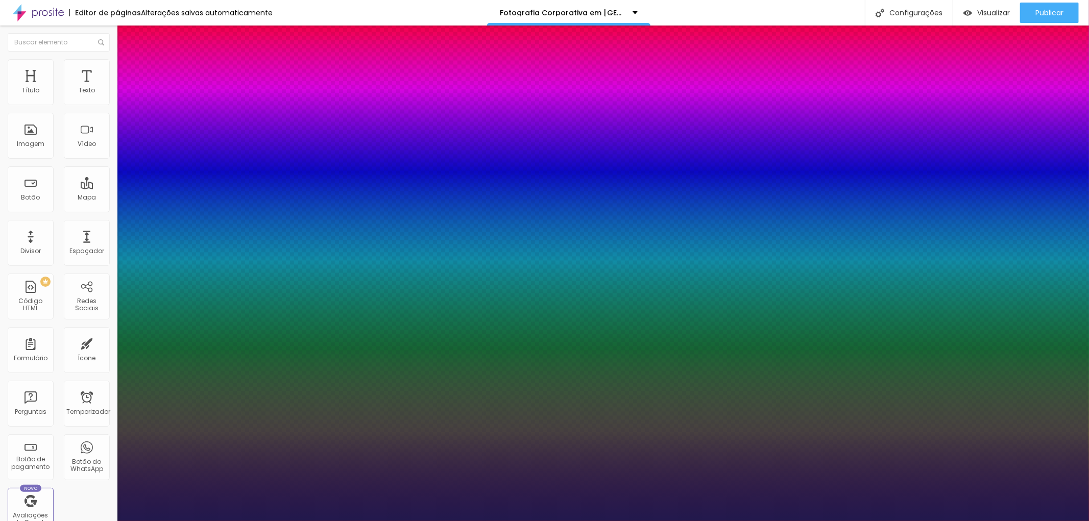
type input "1"
type input "22"
type input "1"
drag, startPoint x: 136, startPoint y: 174, endPoint x: 143, endPoint y: 173, distance: 7.7
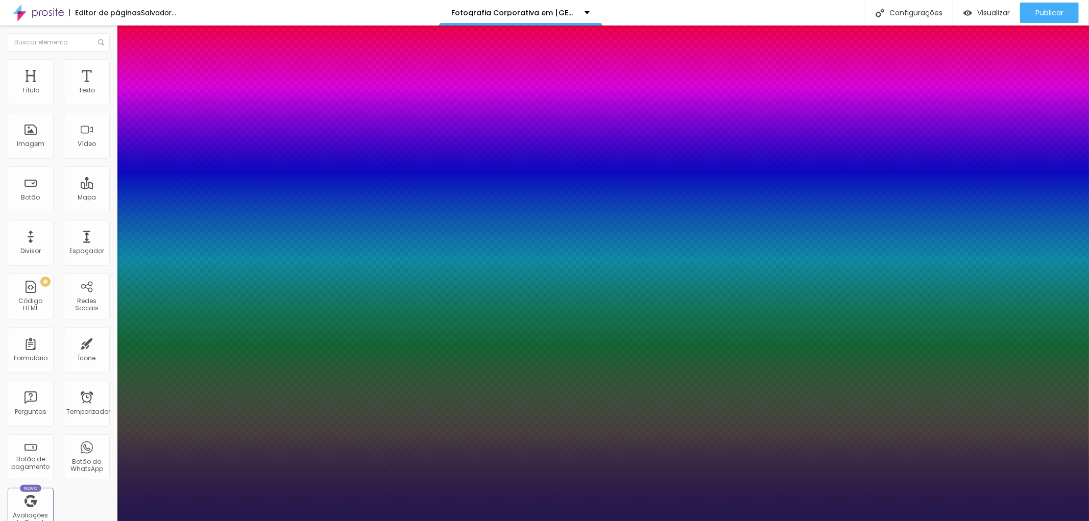
type input "22"
type input "1"
click at [1054, 521] on div at bounding box center [544, 521] width 1089 height 0
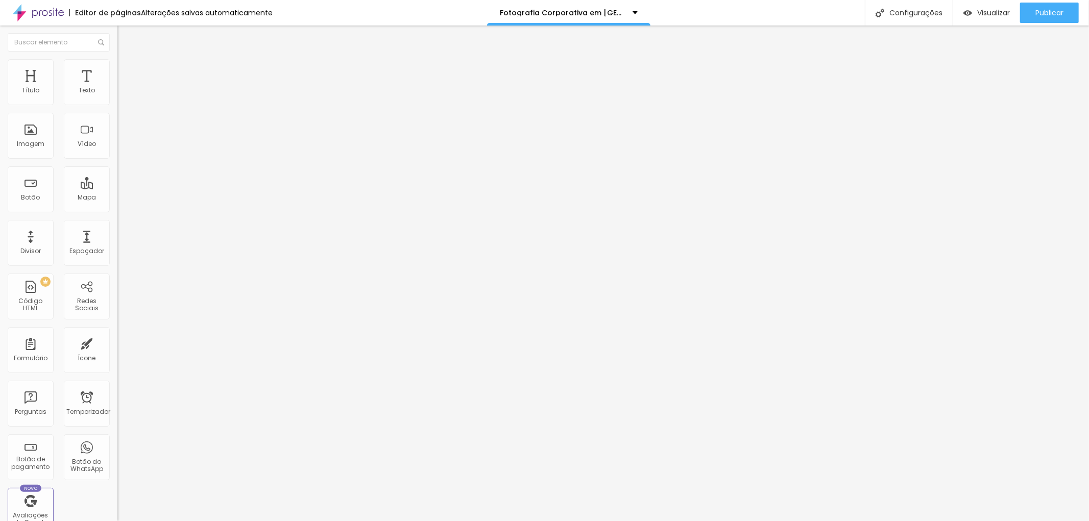
click at [1054, 12] on font "Publicar" at bounding box center [1049, 13] width 28 height 10
click at [117, 98] on button "button" at bounding box center [124, 92] width 14 height 11
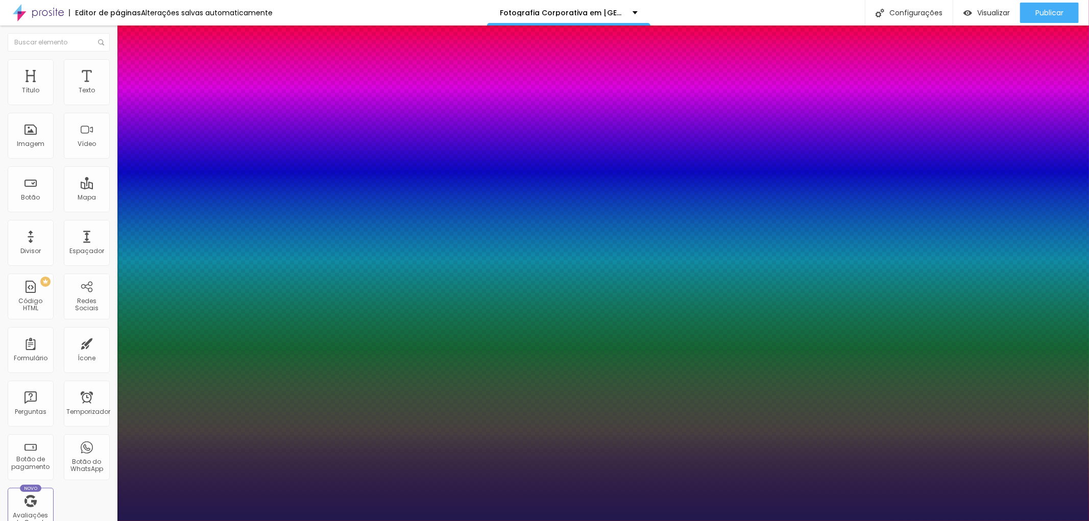
type input "1"
type input "20"
type input "1"
type input "22"
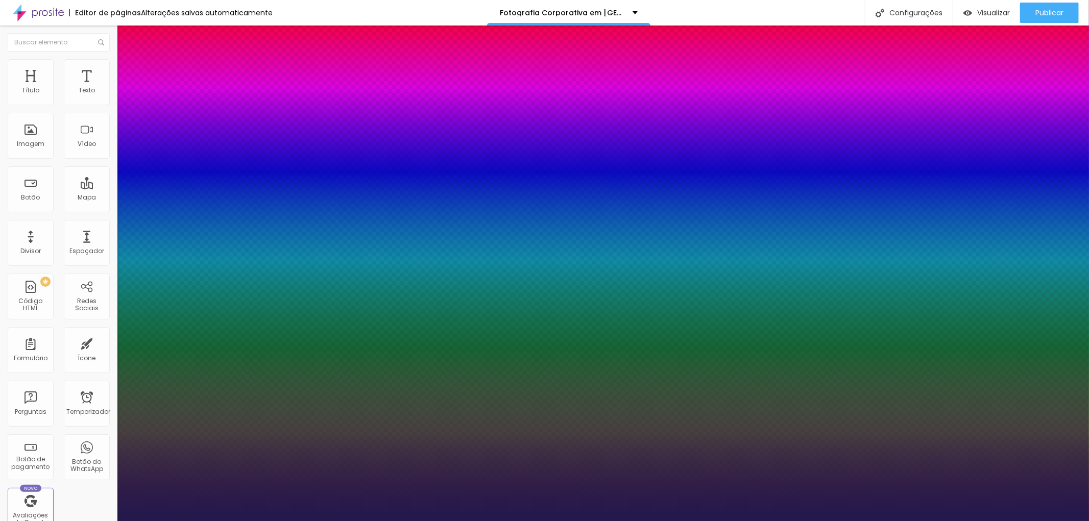
type input "22"
type input "1"
type input "23"
type input "1"
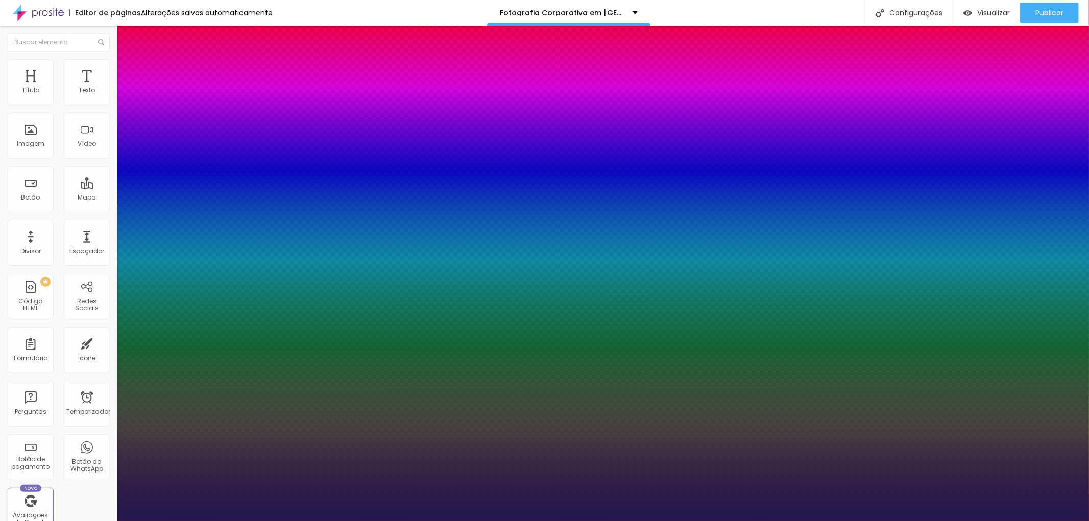
type input "24"
type input "1"
type input "24"
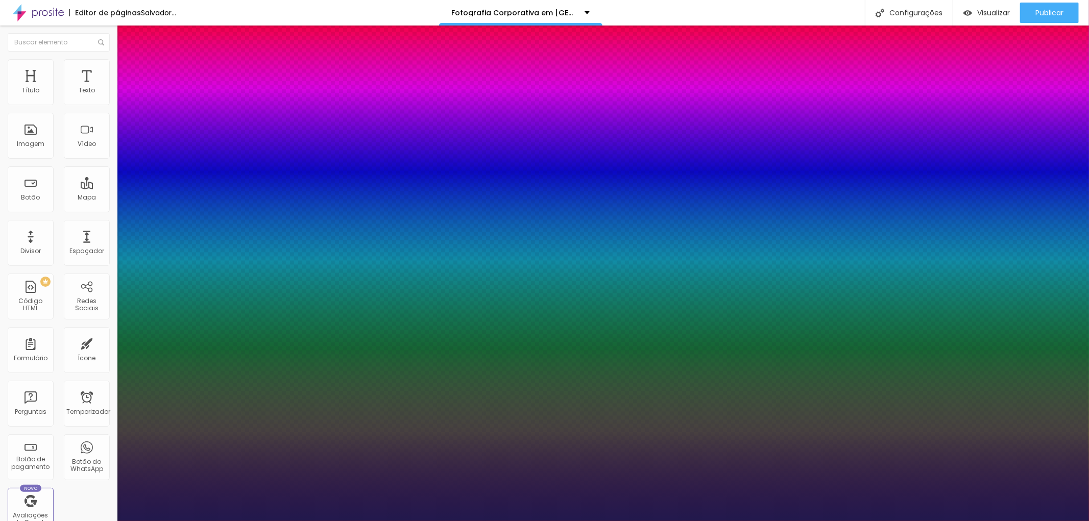
type input "1"
click at [1046, 521] on div at bounding box center [544, 521] width 1089 height 0
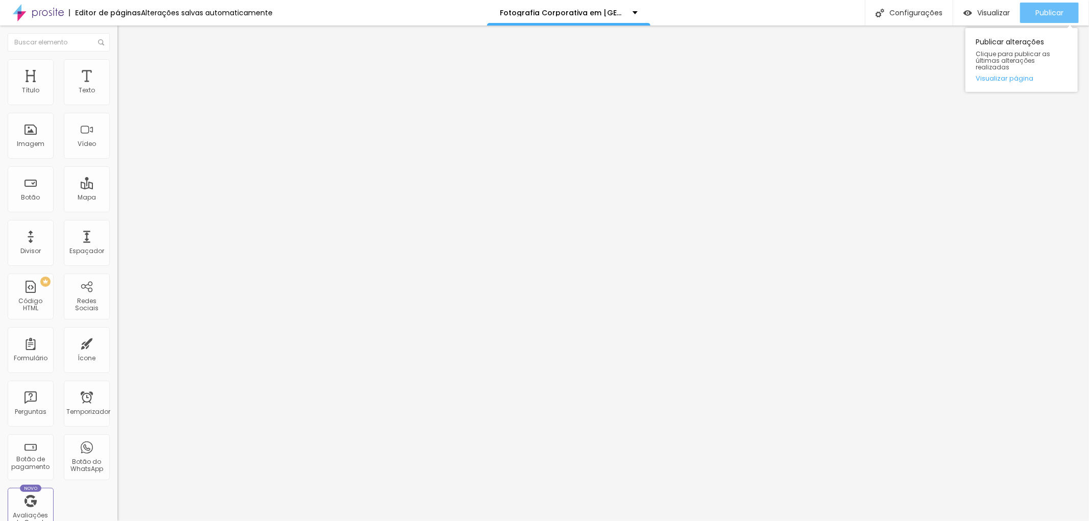
click at [1052, 9] on font "Publicar" at bounding box center [1049, 13] width 28 height 10
click at [117, 69] on li "Avançado" at bounding box center [175, 74] width 117 height 10
type input "35"
type input "34"
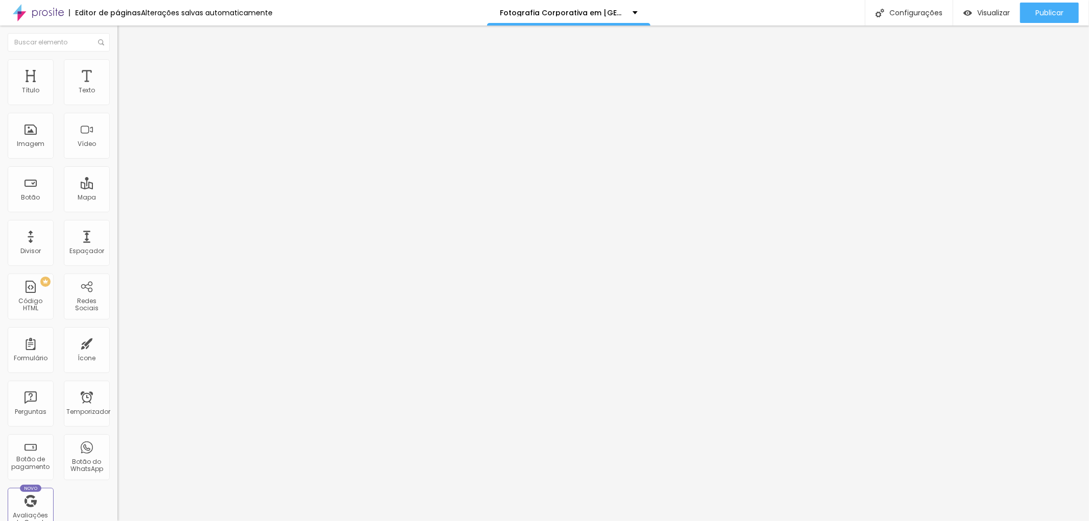
type input "34"
type input "32"
type input "31"
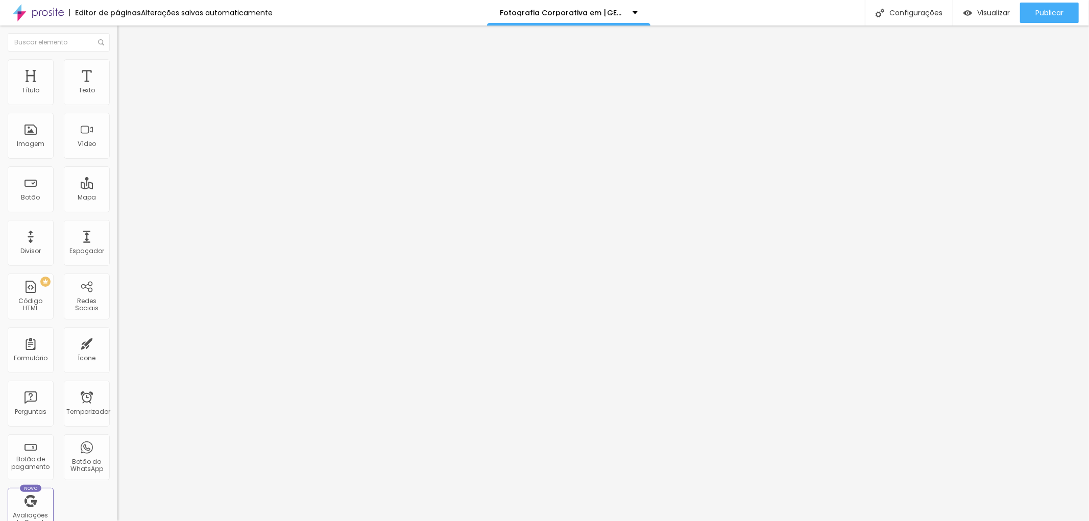
type input "30"
type input "29"
type input "28"
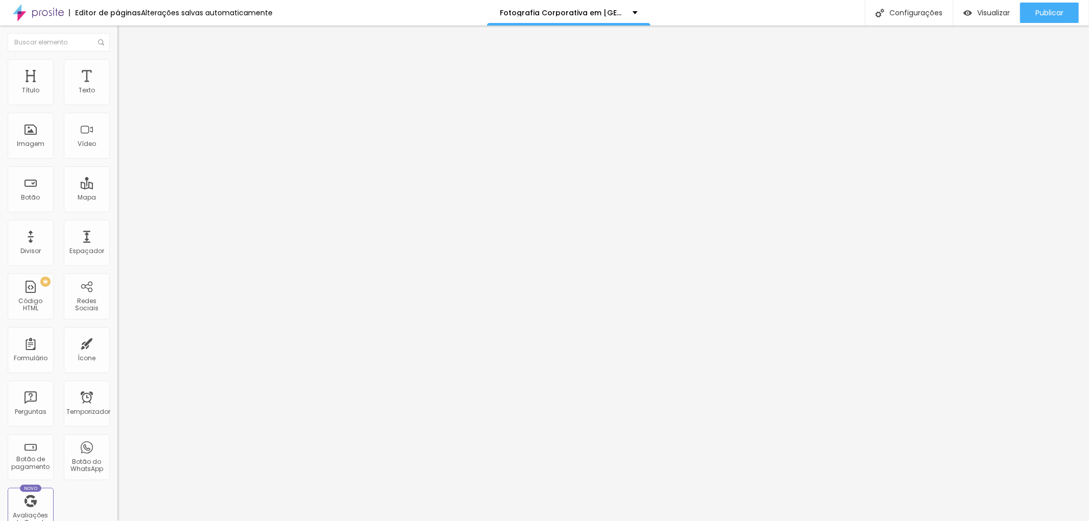
type input "28"
type input "27"
type input "26"
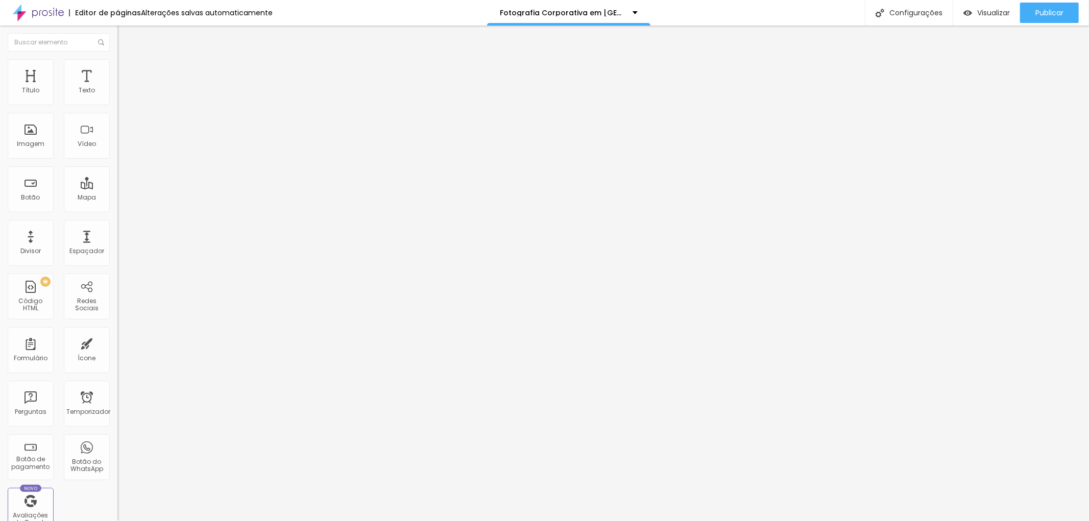
type input "25"
type input "23"
drag, startPoint x: 48, startPoint y: 102, endPoint x: 40, endPoint y: 99, distance: 9.2
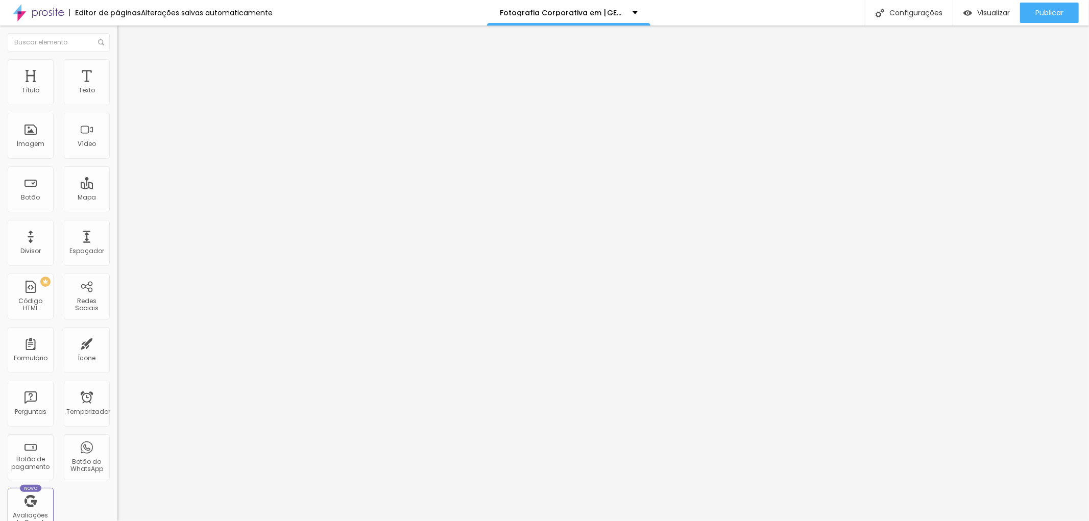
click at [117, 198] on input "range" at bounding box center [150, 202] width 66 height 8
click at [1049, 9] on font "Publicar" at bounding box center [1049, 13] width 28 height 10
